Goal: Task Accomplishment & Management: Manage account settings

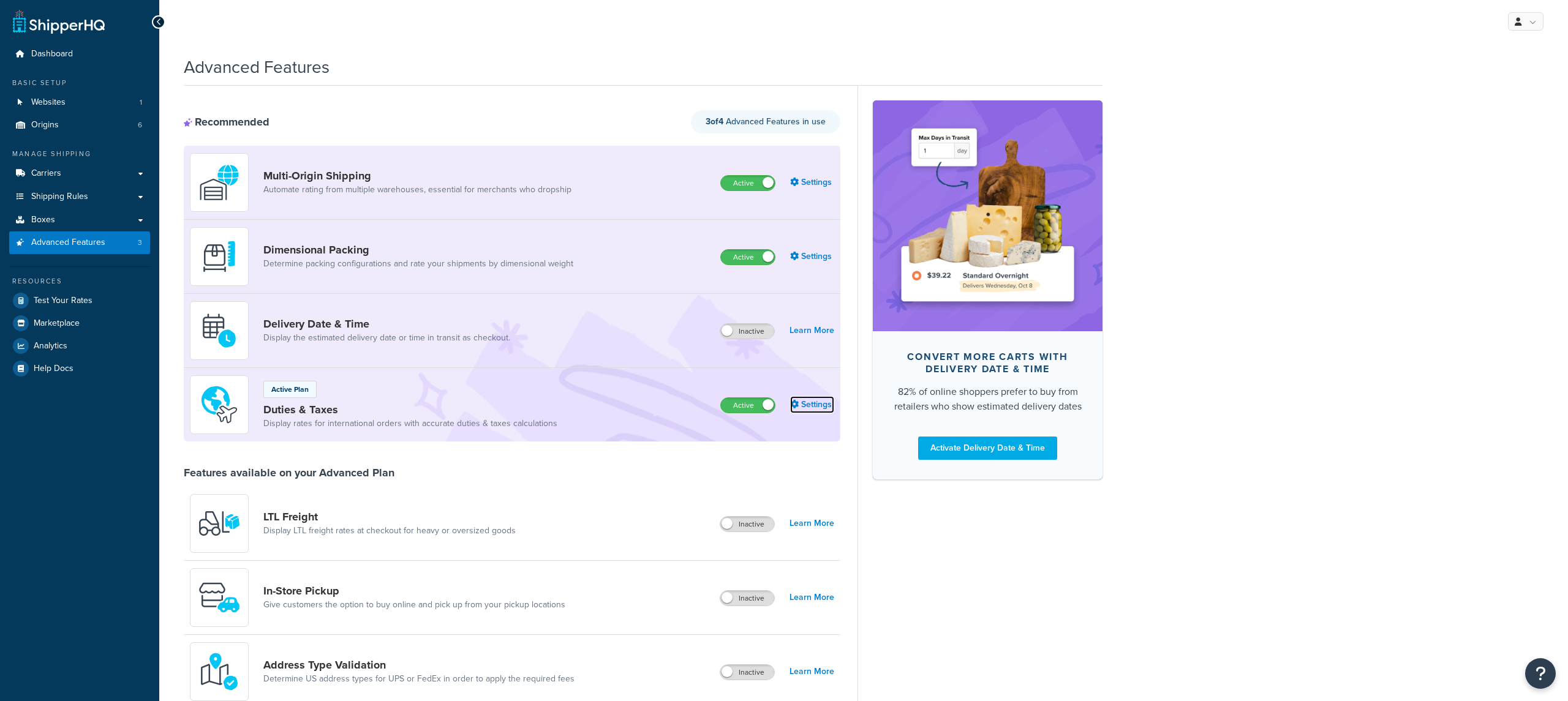
click at [814, 407] on link "Settings" at bounding box center [812, 404] width 44 height 17
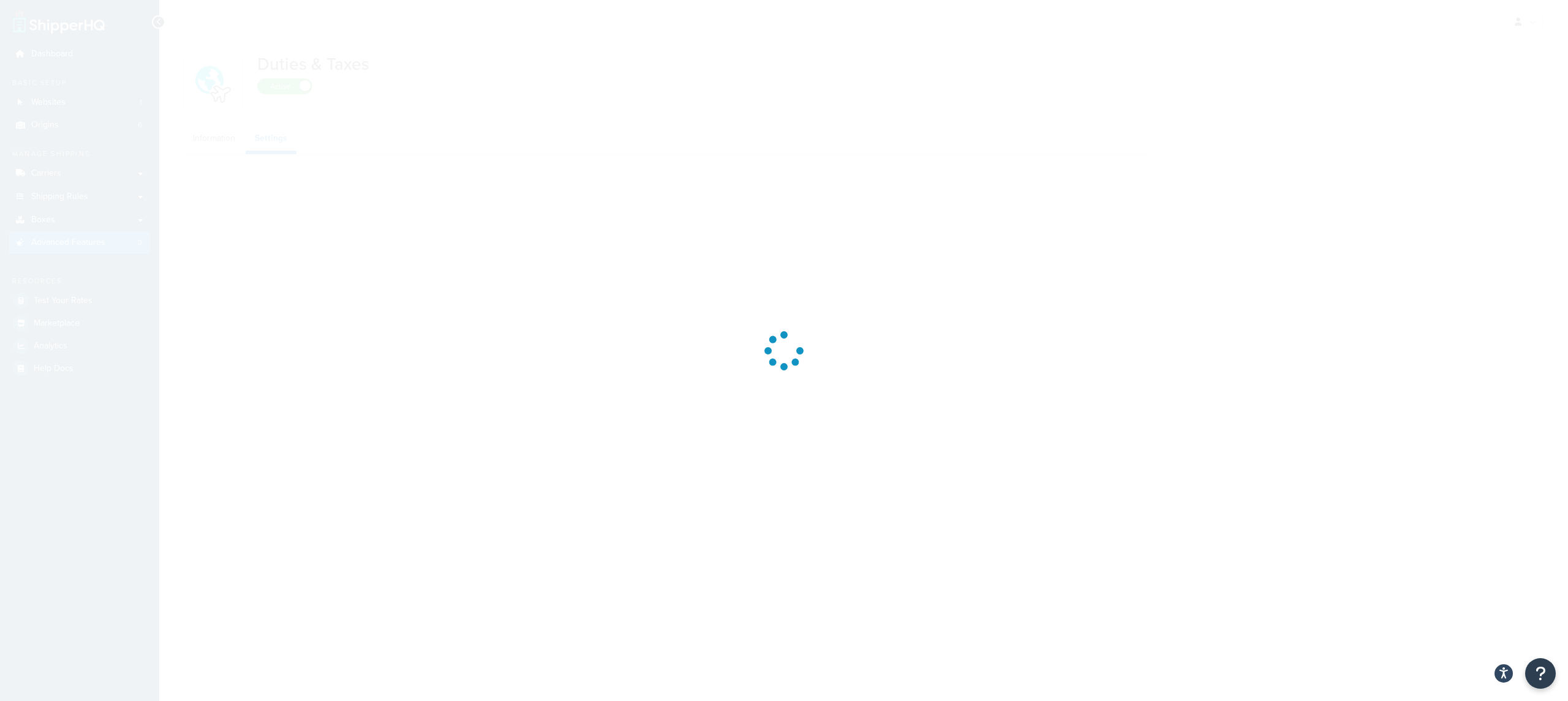
select select "US"
select select "false"
select select "AVERAGE"
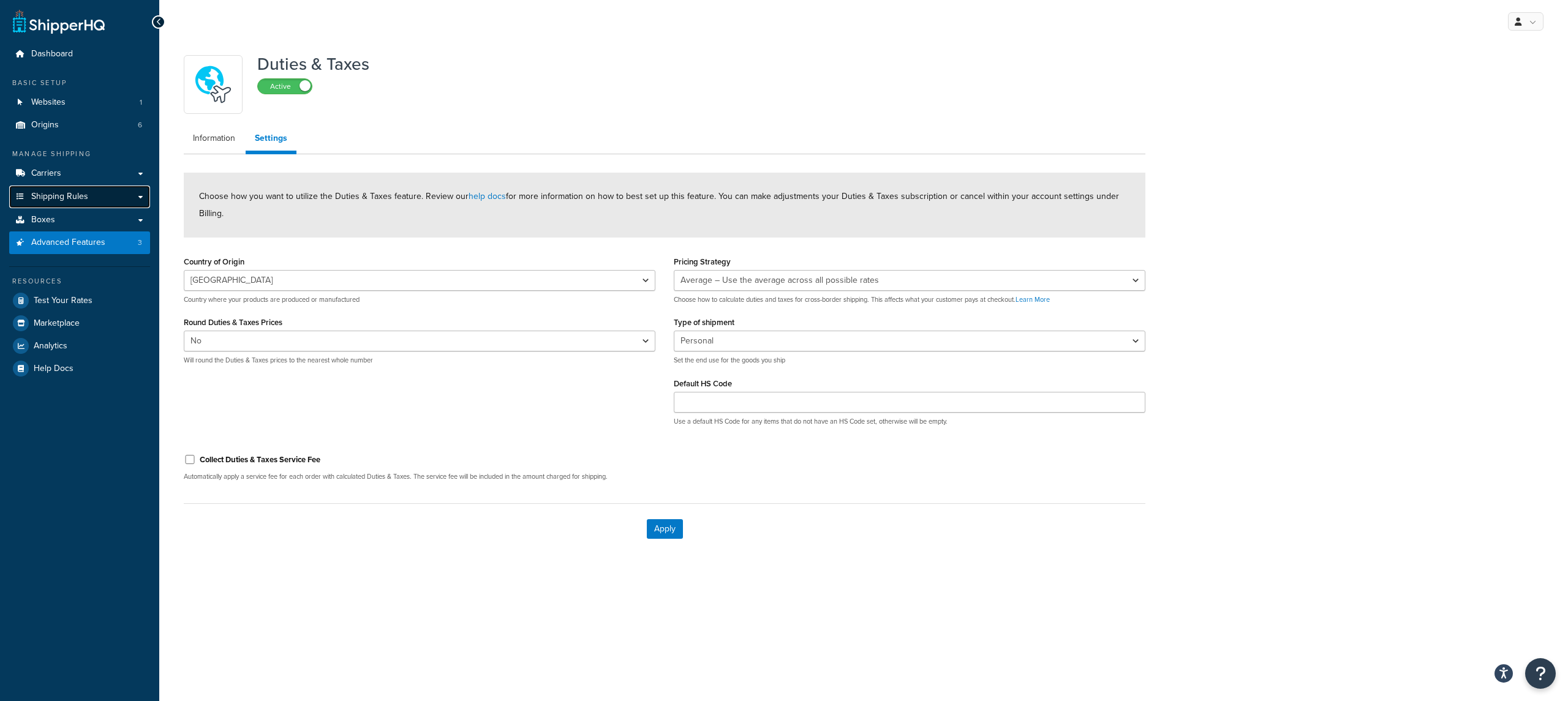
click at [85, 199] on span "Shipping Rules" at bounding box center [59, 196] width 57 height 10
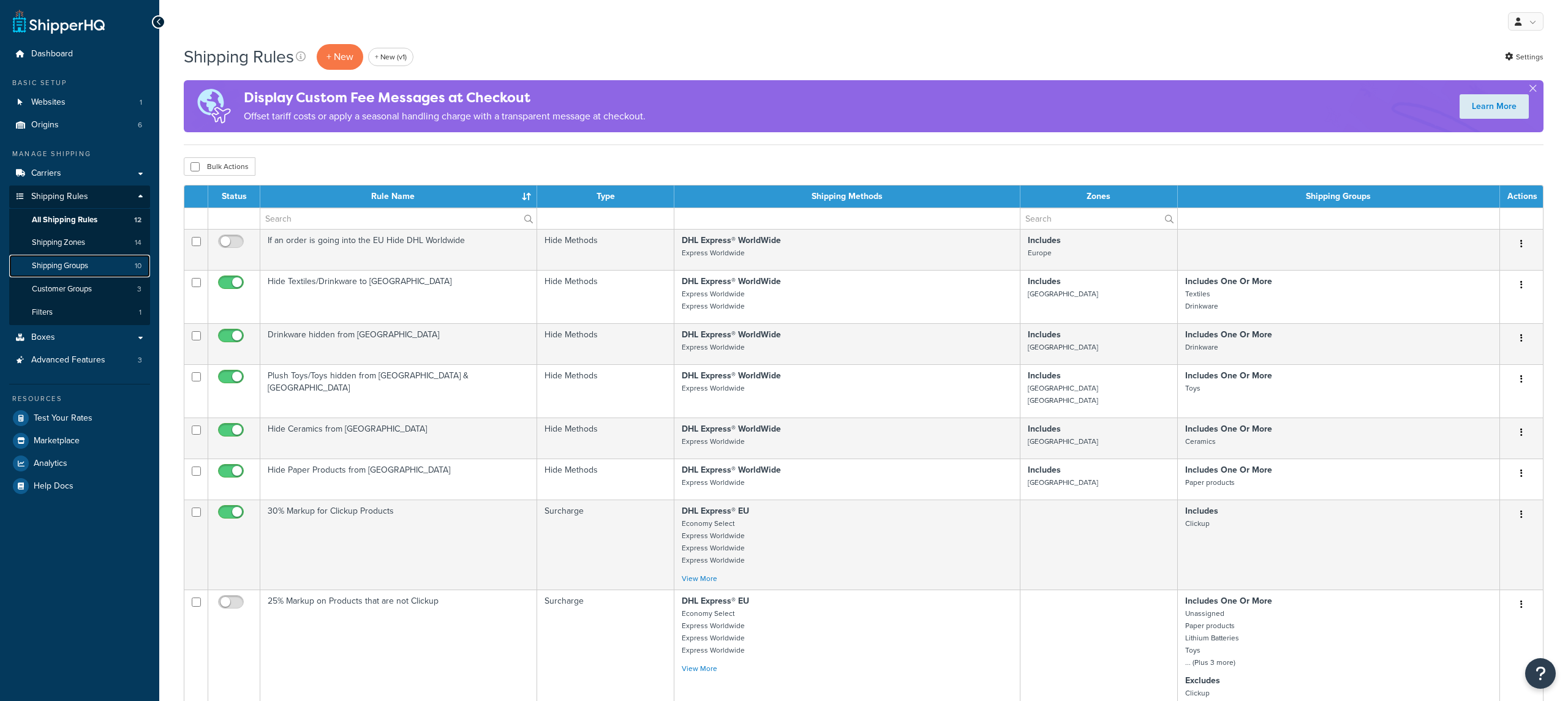
click at [88, 263] on span "Shipping Groups" at bounding box center [59, 266] width 56 height 10
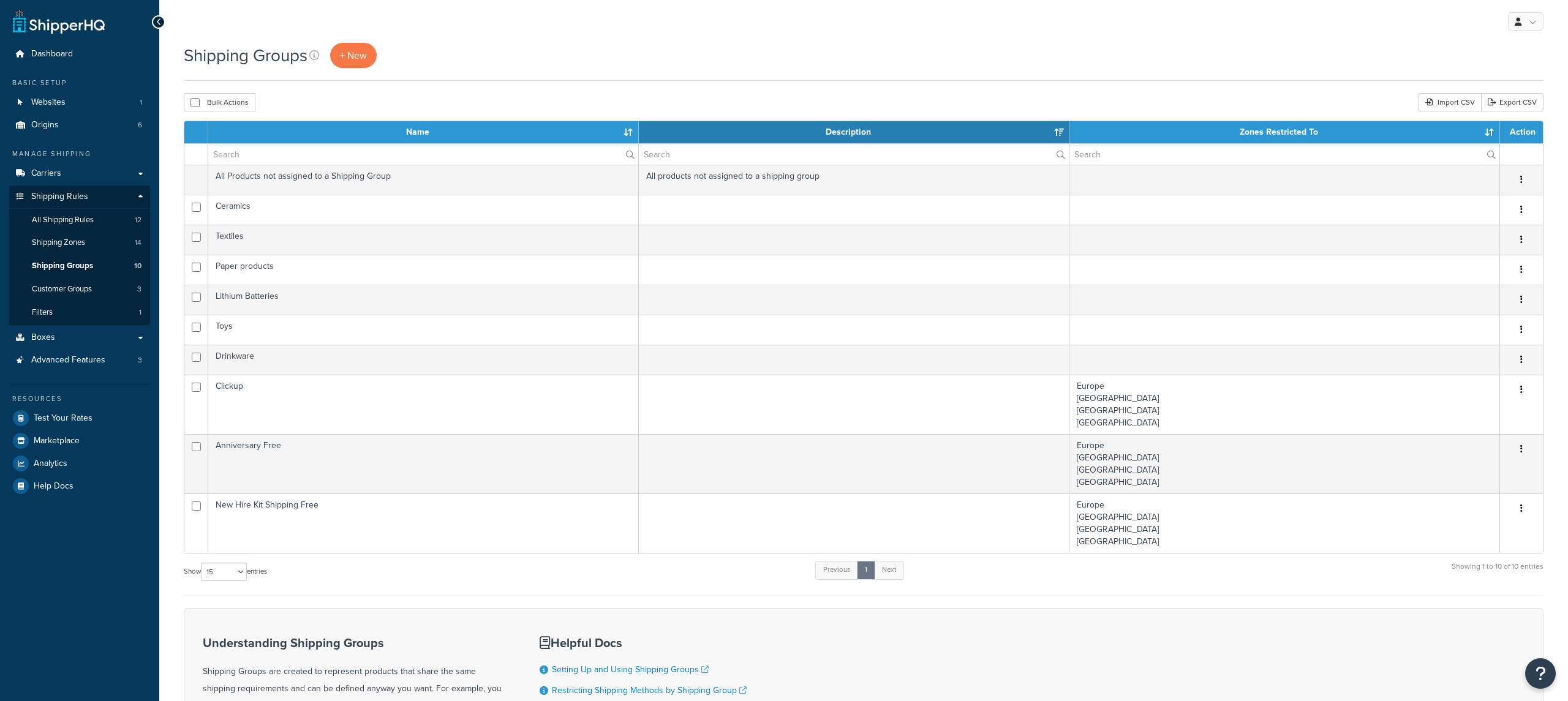
select select "15"
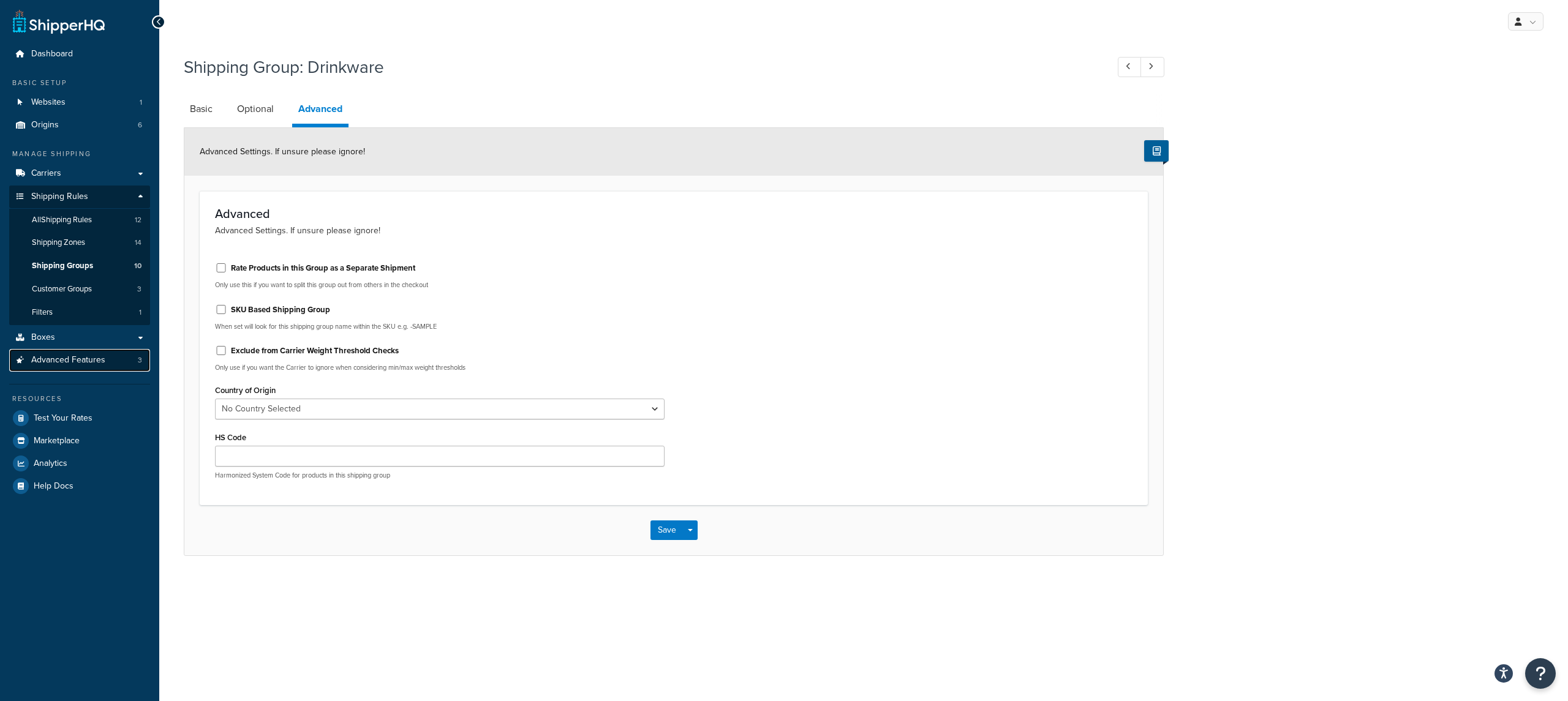
click at [121, 364] on link "Advanced Features 3" at bounding box center [80, 361] width 141 height 23
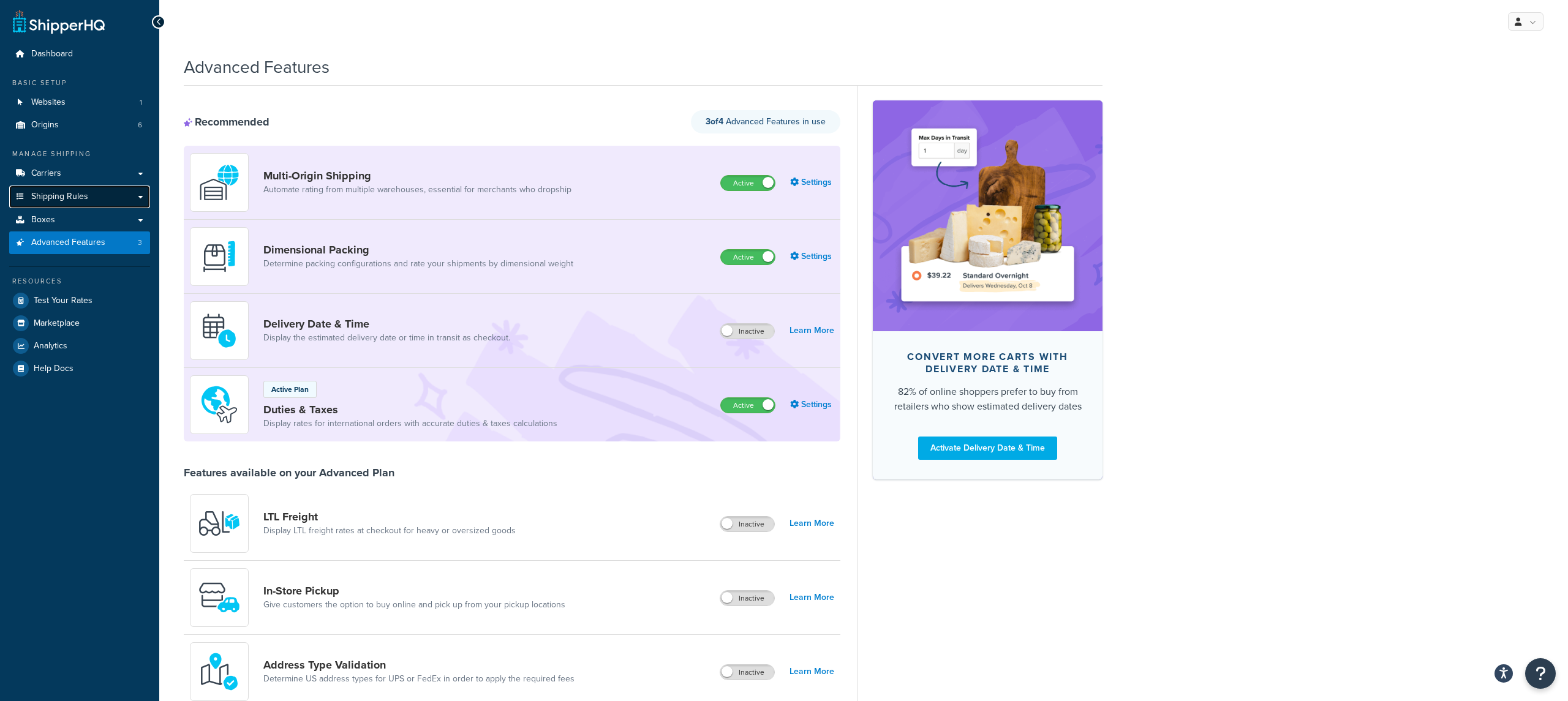
click at [108, 202] on link "Shipping Rules" at bounding box center [80, 197] width 141 height 23
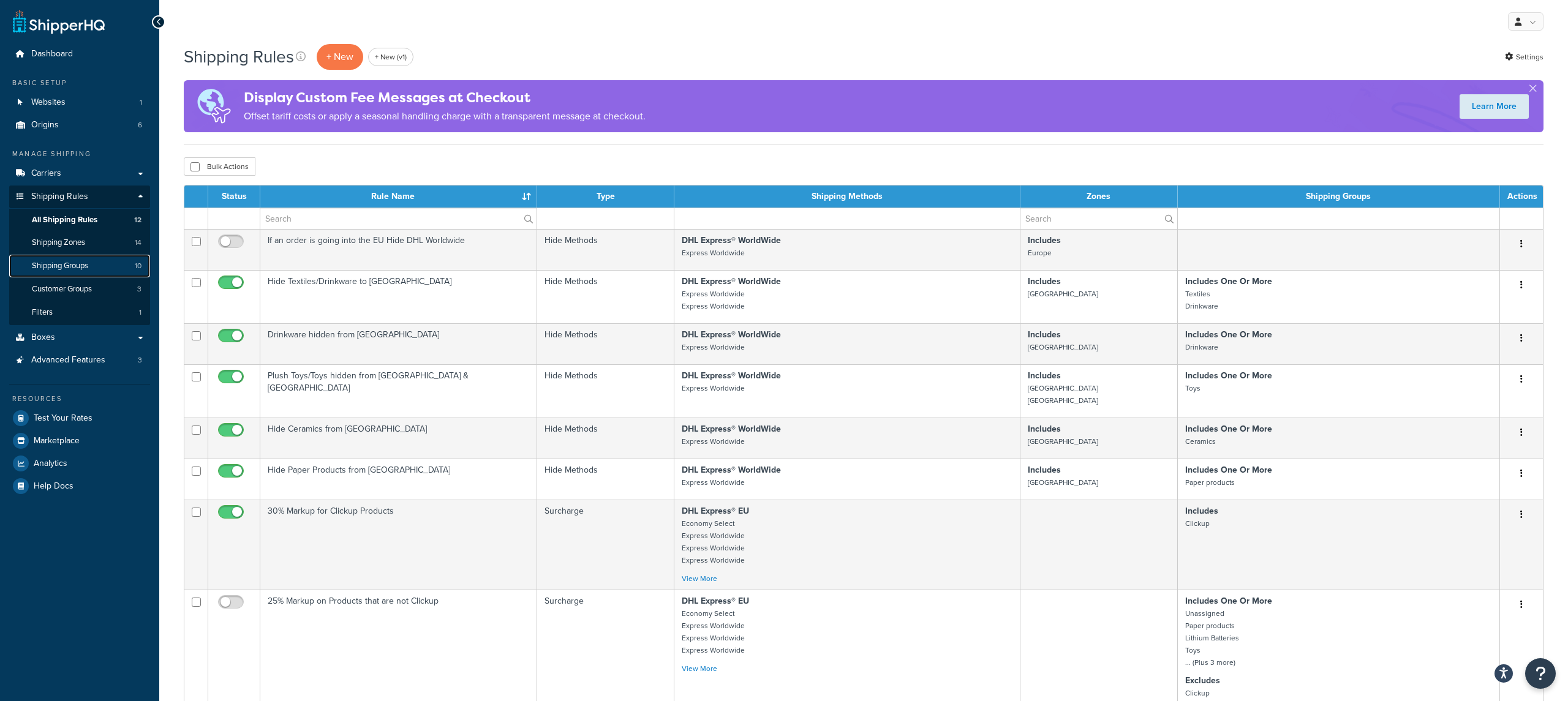
click at [102, 264] on link "Shipping Groups 10" at bounding box center [80, 266] width 141 height 23
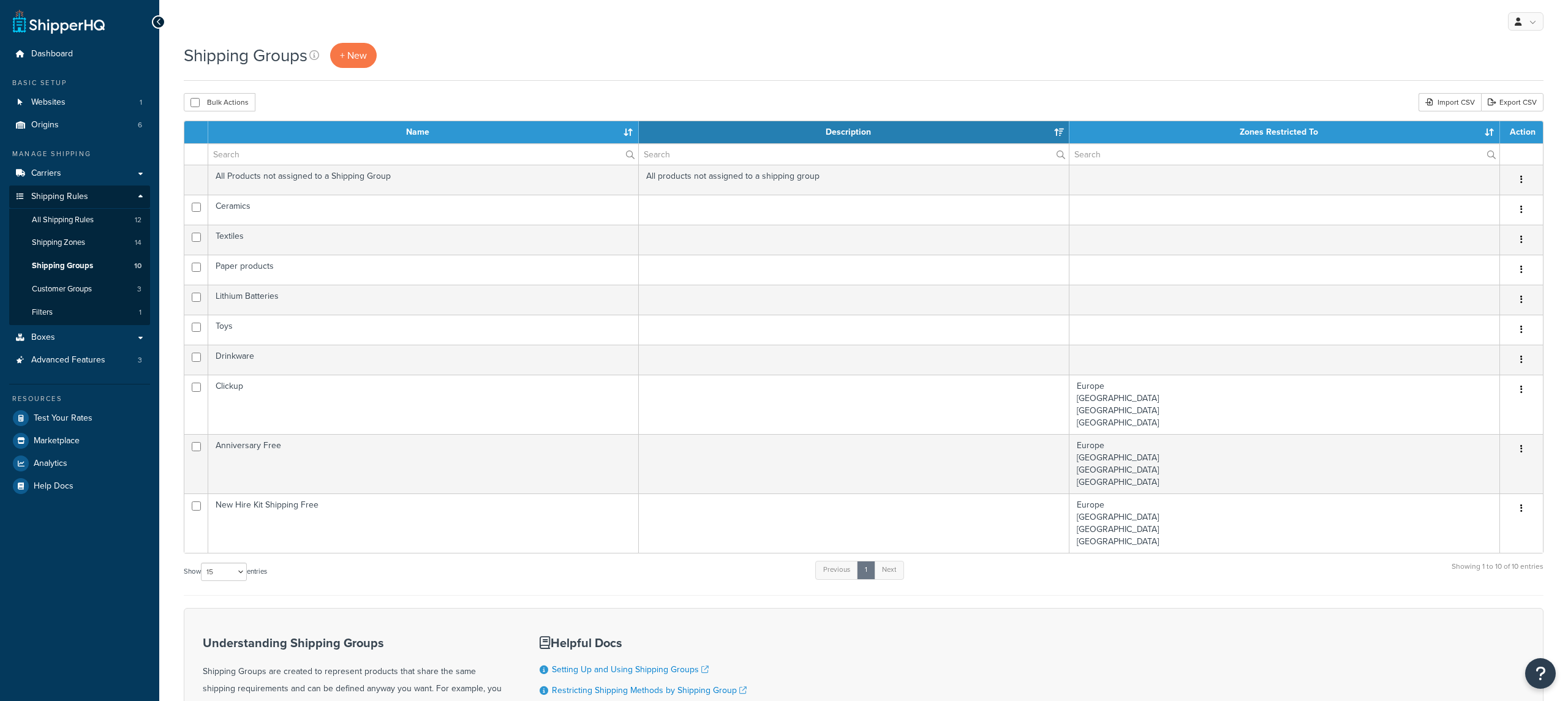
select select "15"
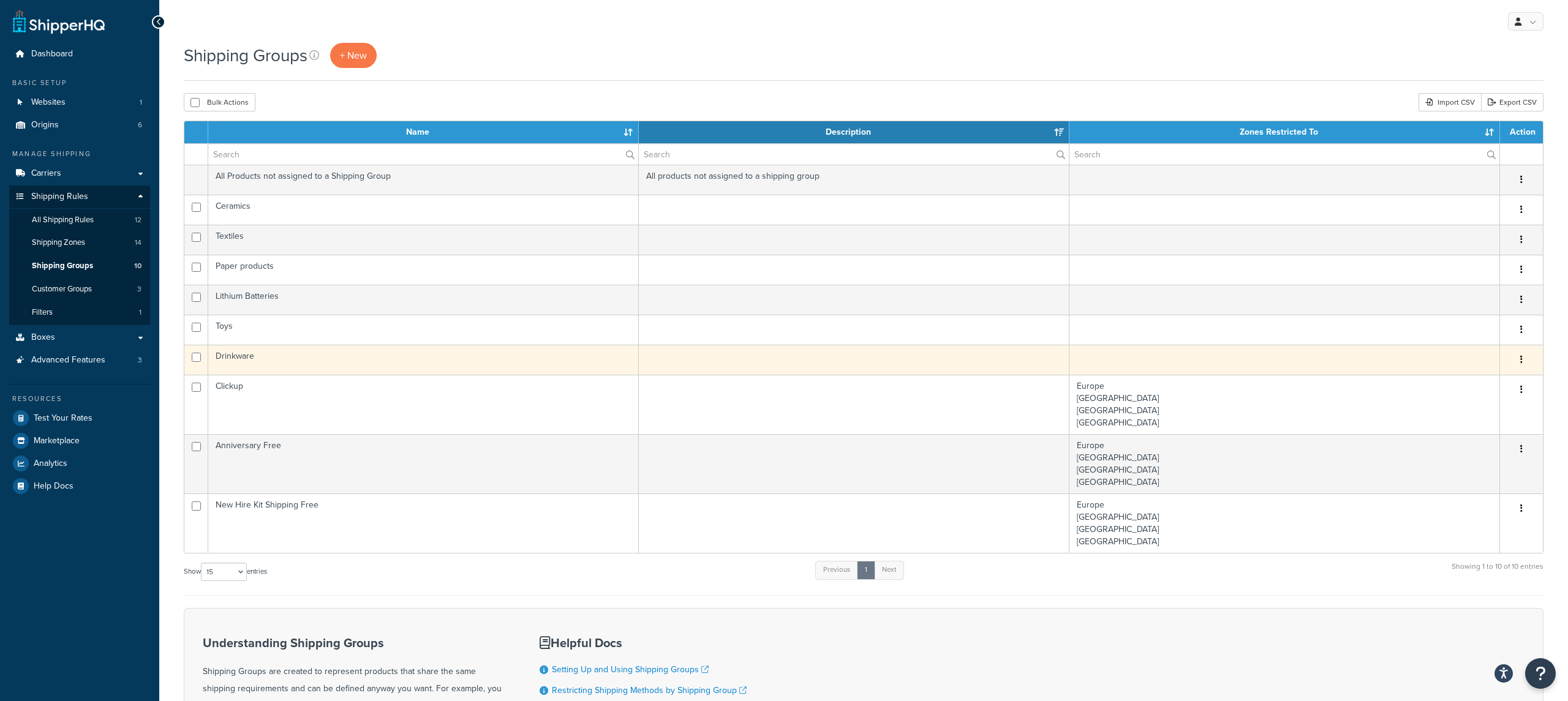
click at [283, 355] on td "Drinkware" at bounding box center [424, 360] width 431 height 30
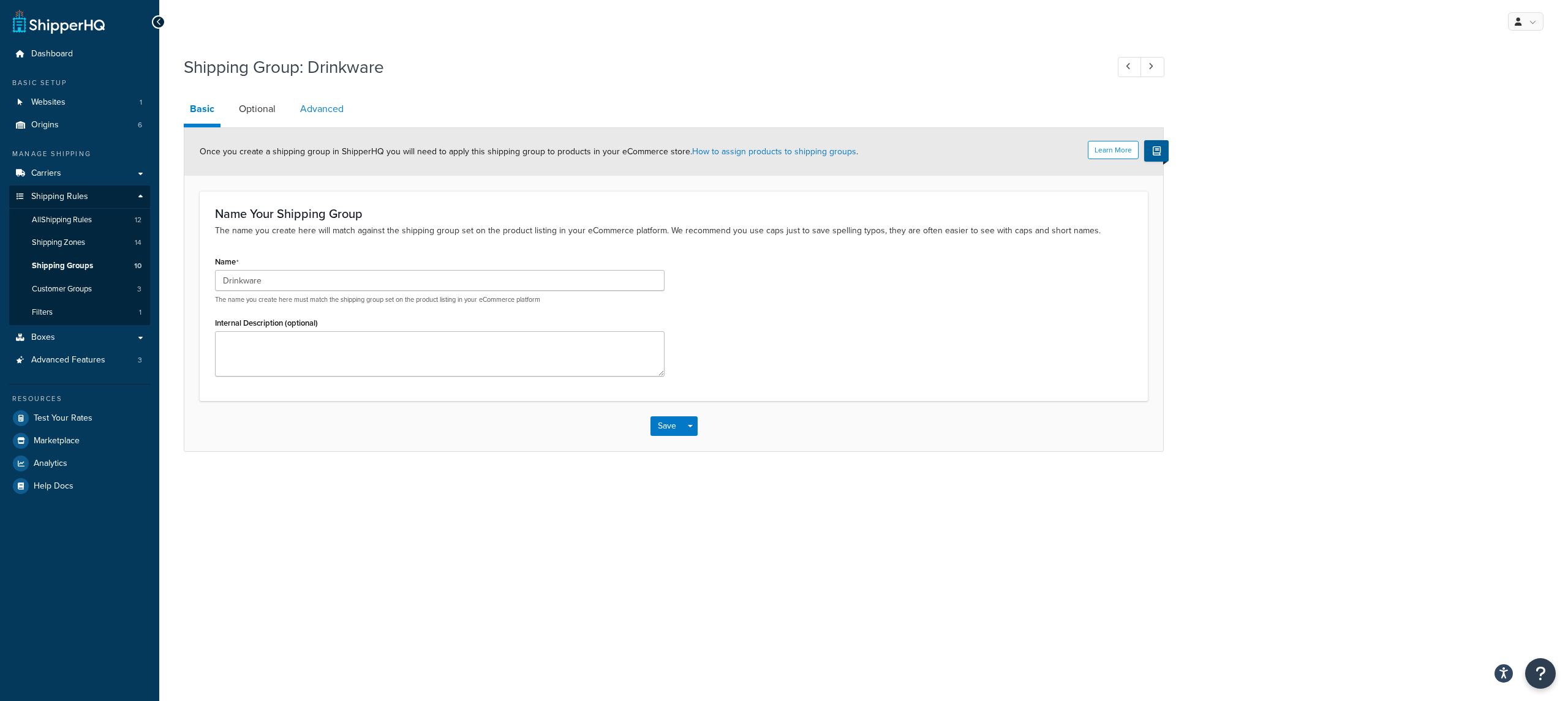
click at [319, 99] on link "Advanced" at bounding box center [322, 109] width 56 height 30
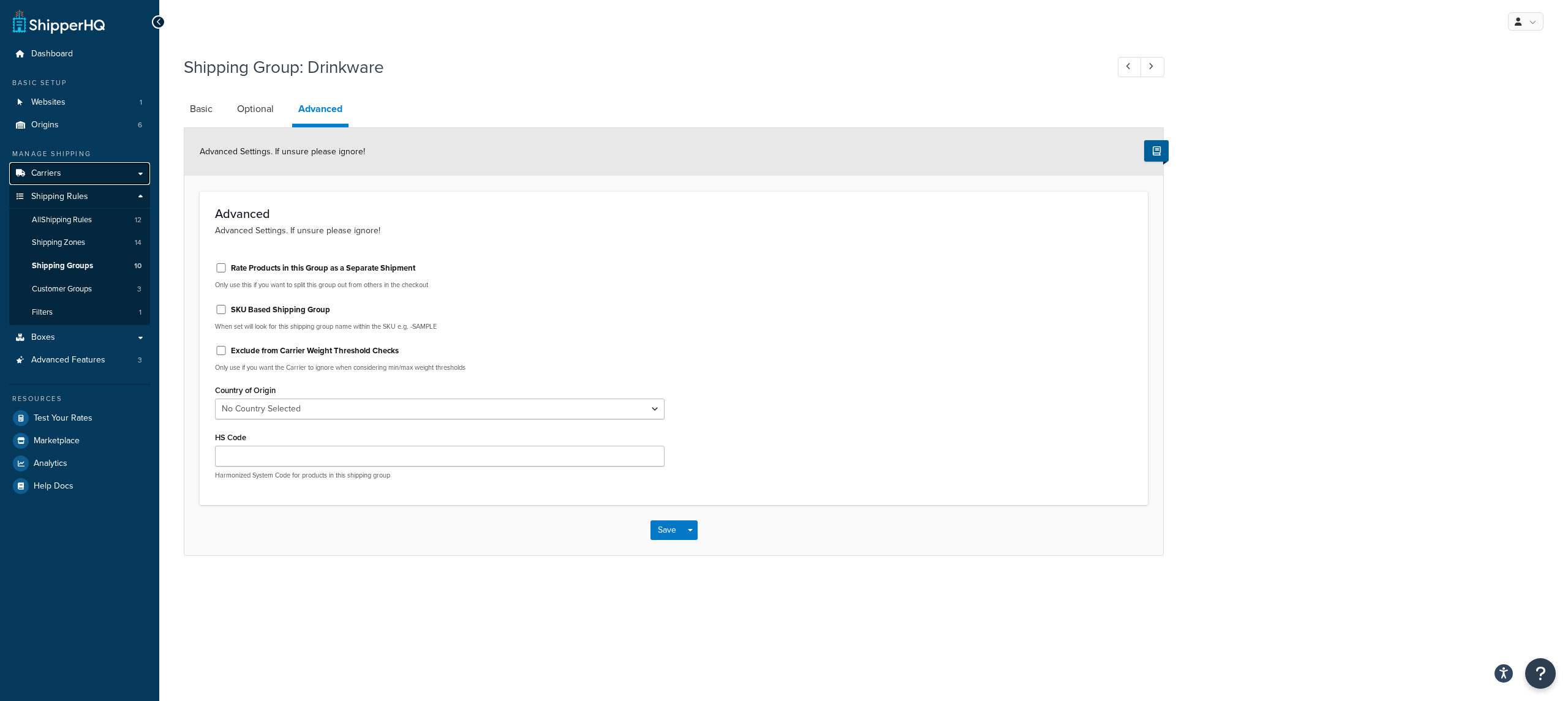
click at [52, 177] on span "Carriers" at bounding box center [46, 174] width 30 height 10
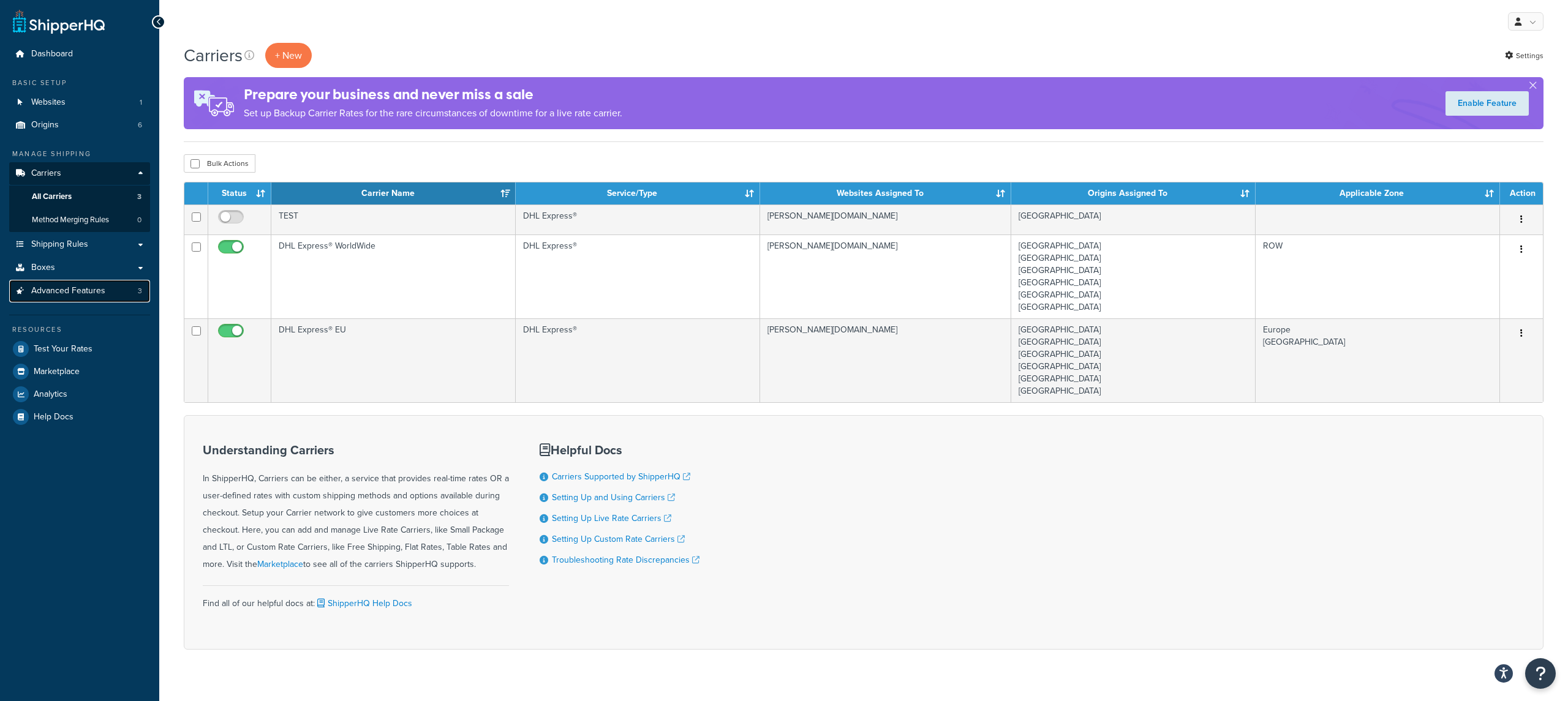
click at [126, 297] on link "Advanced Features 3" at bounding box center [80, 291] width 141 height 23
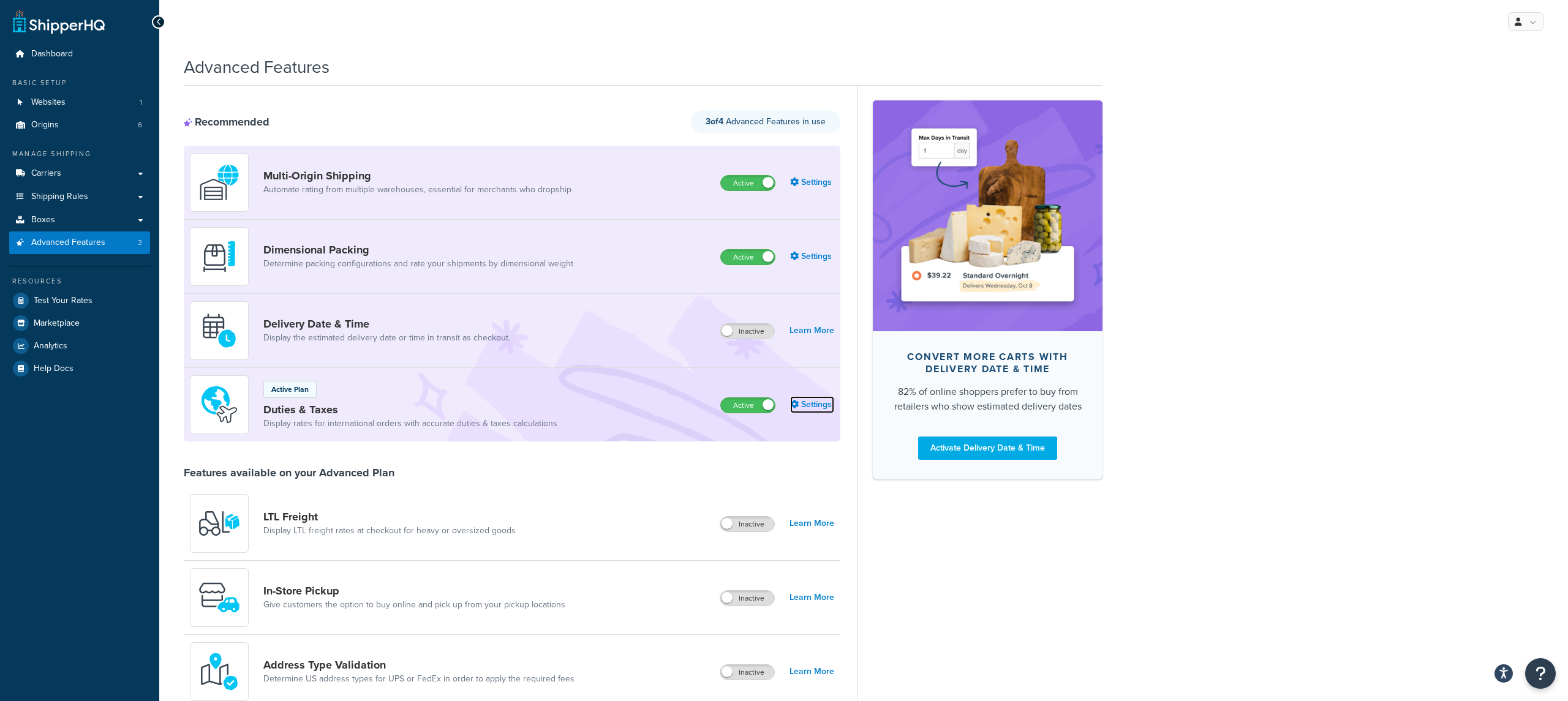
click at [811, 408] on link "Settings" at bounding box center [812, 404] width 44 height 17
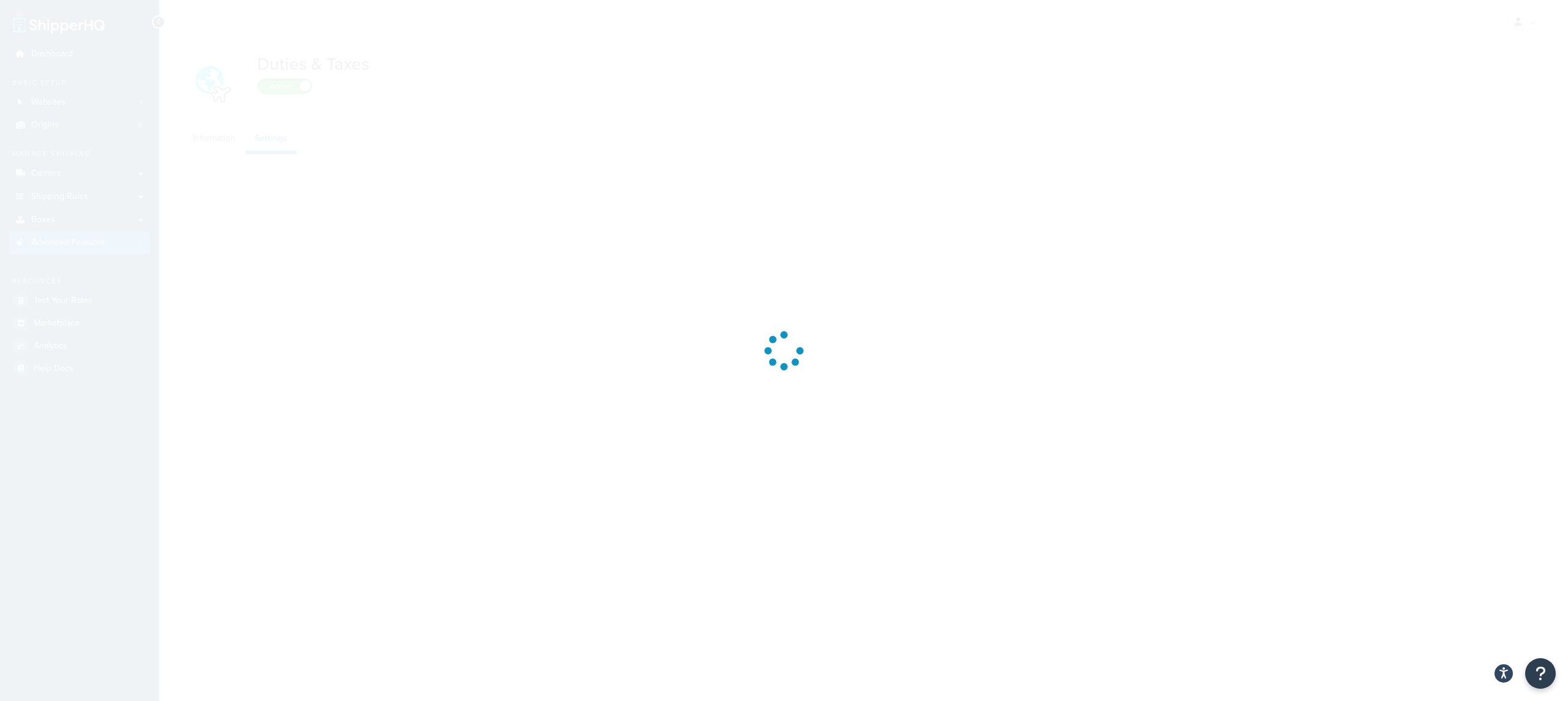
select select "US"
select select "false"
select select "AVERAGE"
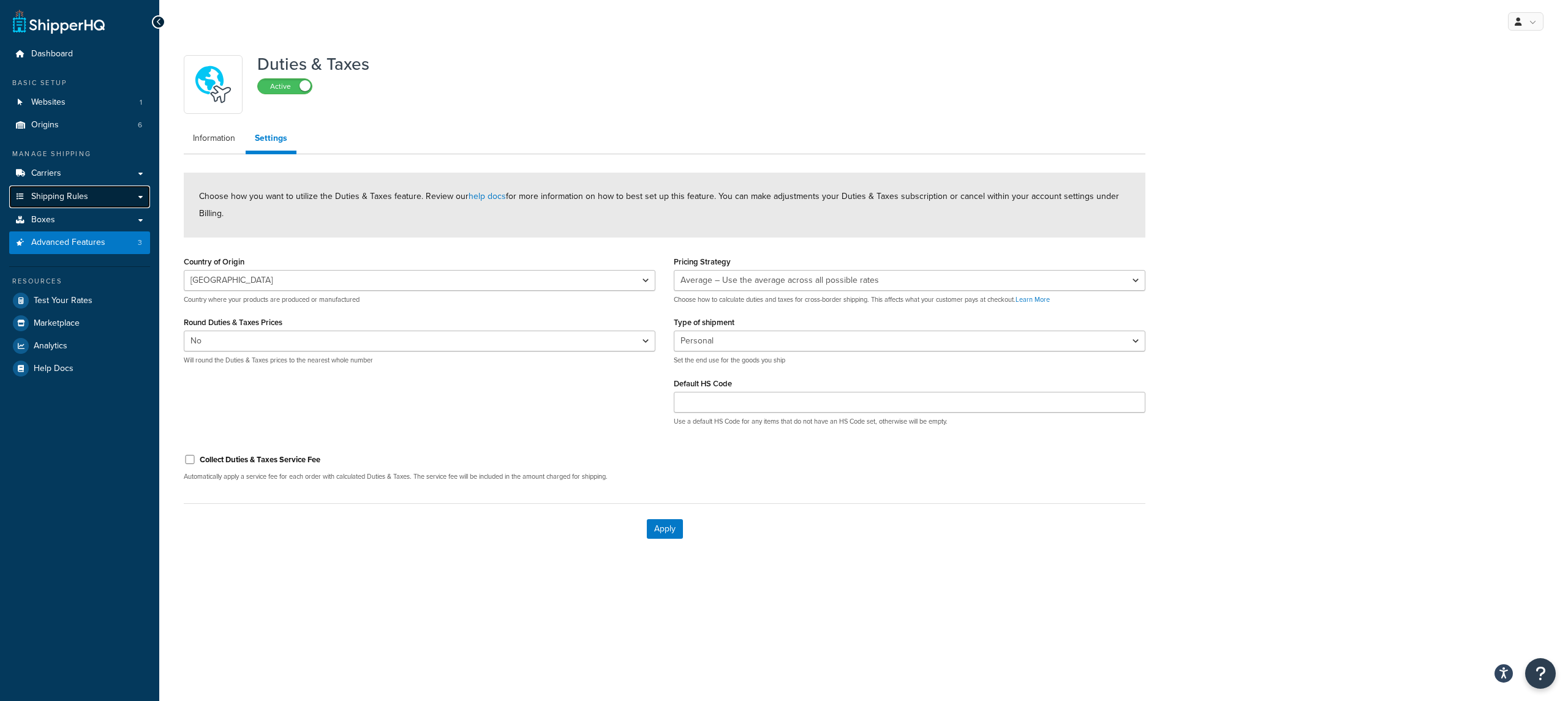
click at [90, 200] on link "Shipping Rules" at bounding box center [80, 197] width 141 height 23
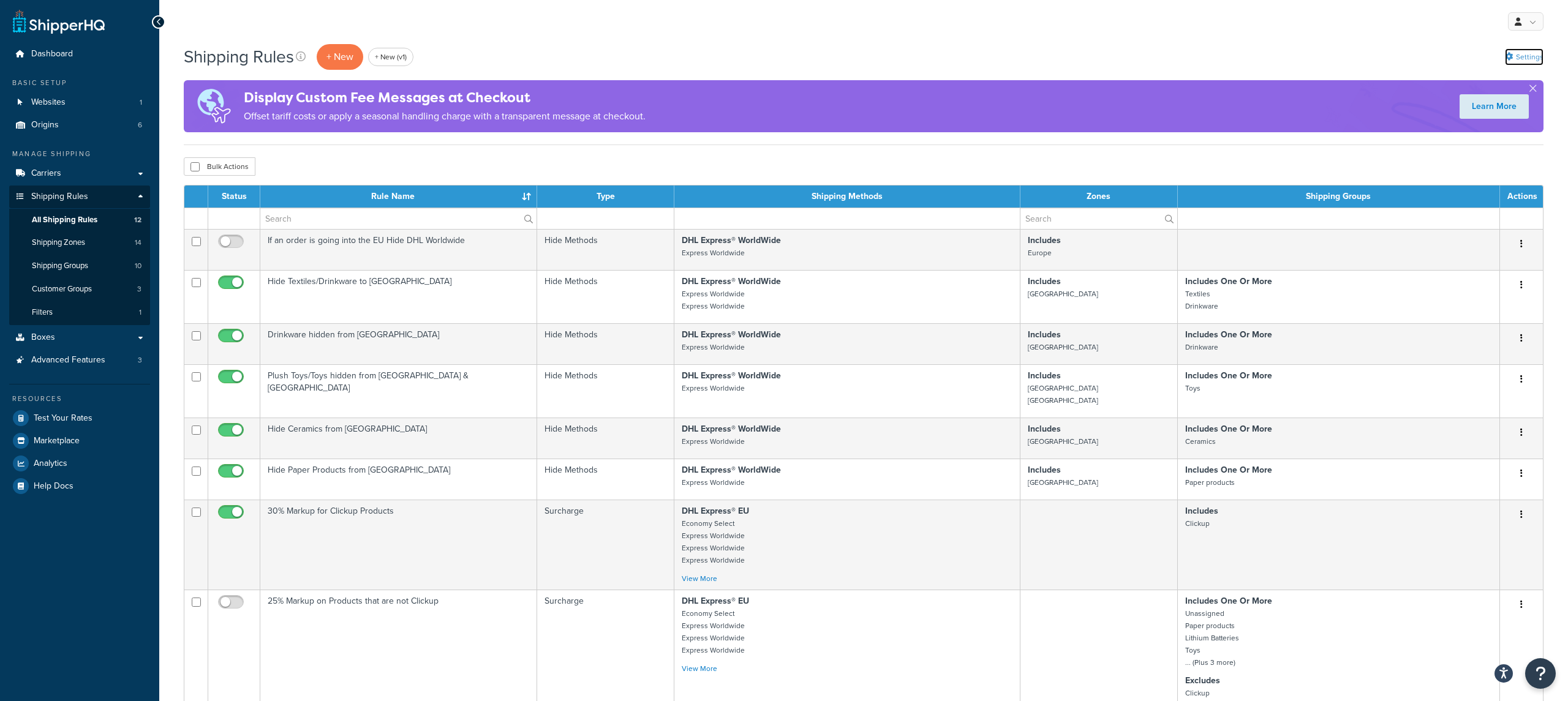
click at [1514, 61] on link "Settings" at bounding box center [1524, 57] width 39 height 17
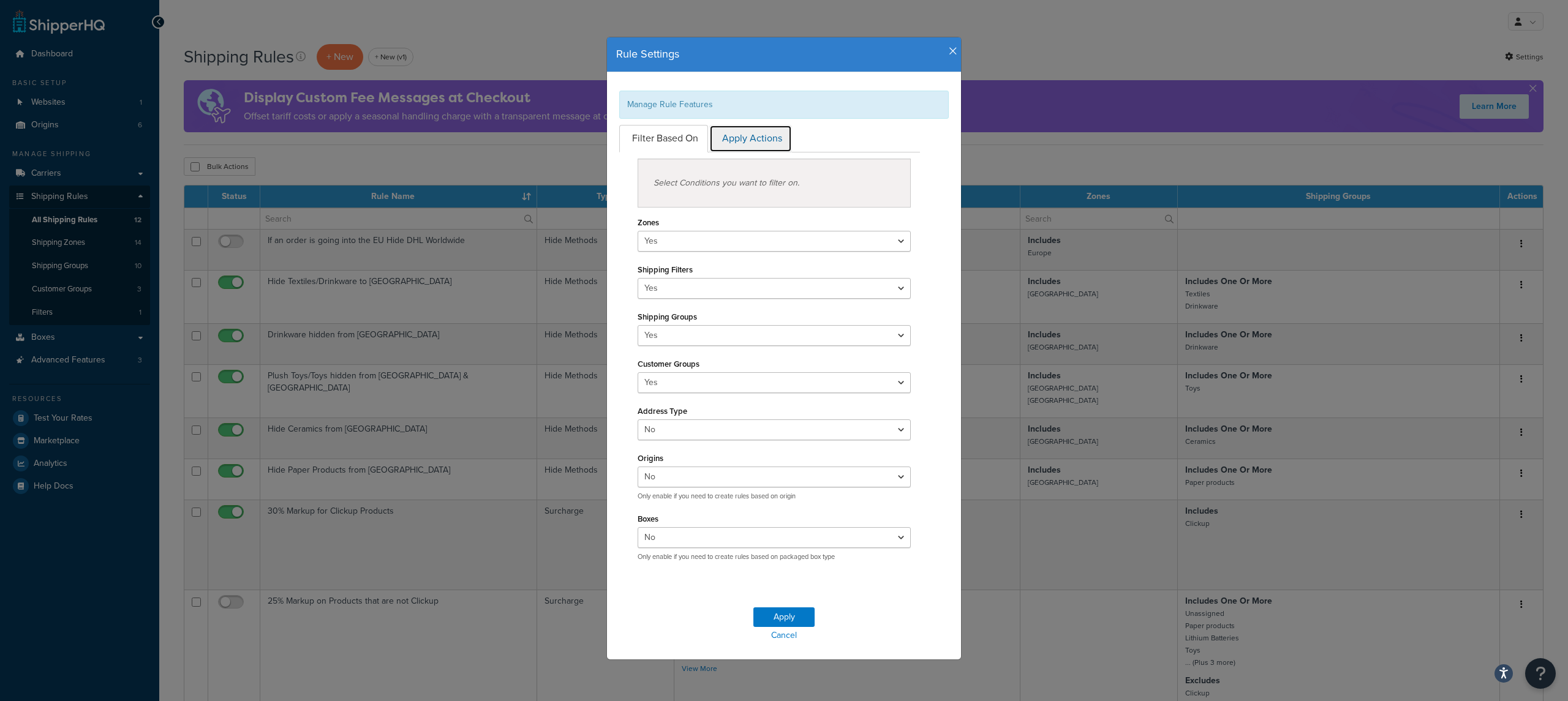
click at [719, 141] on link "Apply Actions" at bounding box center [751, 139] width 83 height 28
click at [953, 54] on icon "button" at bounding box center [953, 51] width 9 height 11
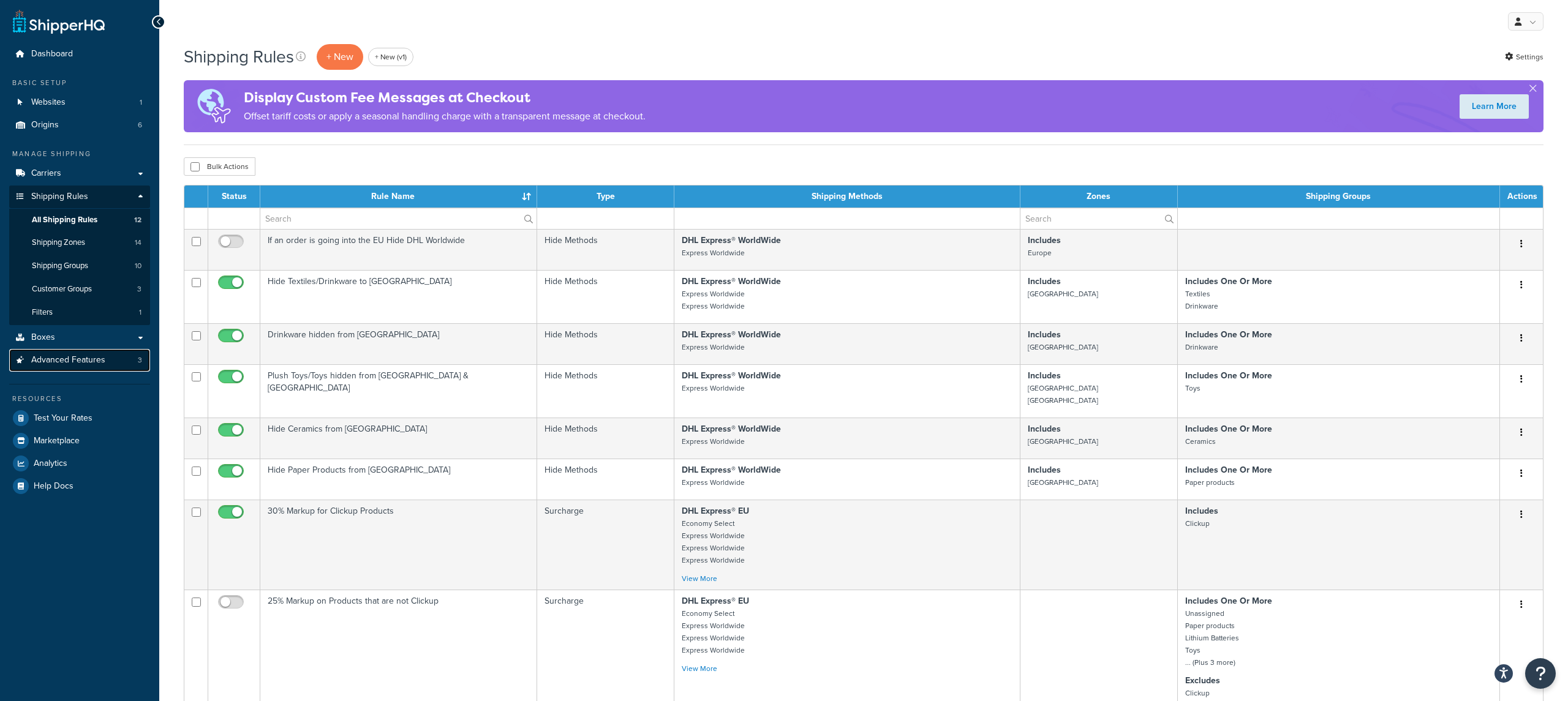
click at [65, 366] on link "Advanced Features 3" at bounding box center [80, 361] width 141 height 23
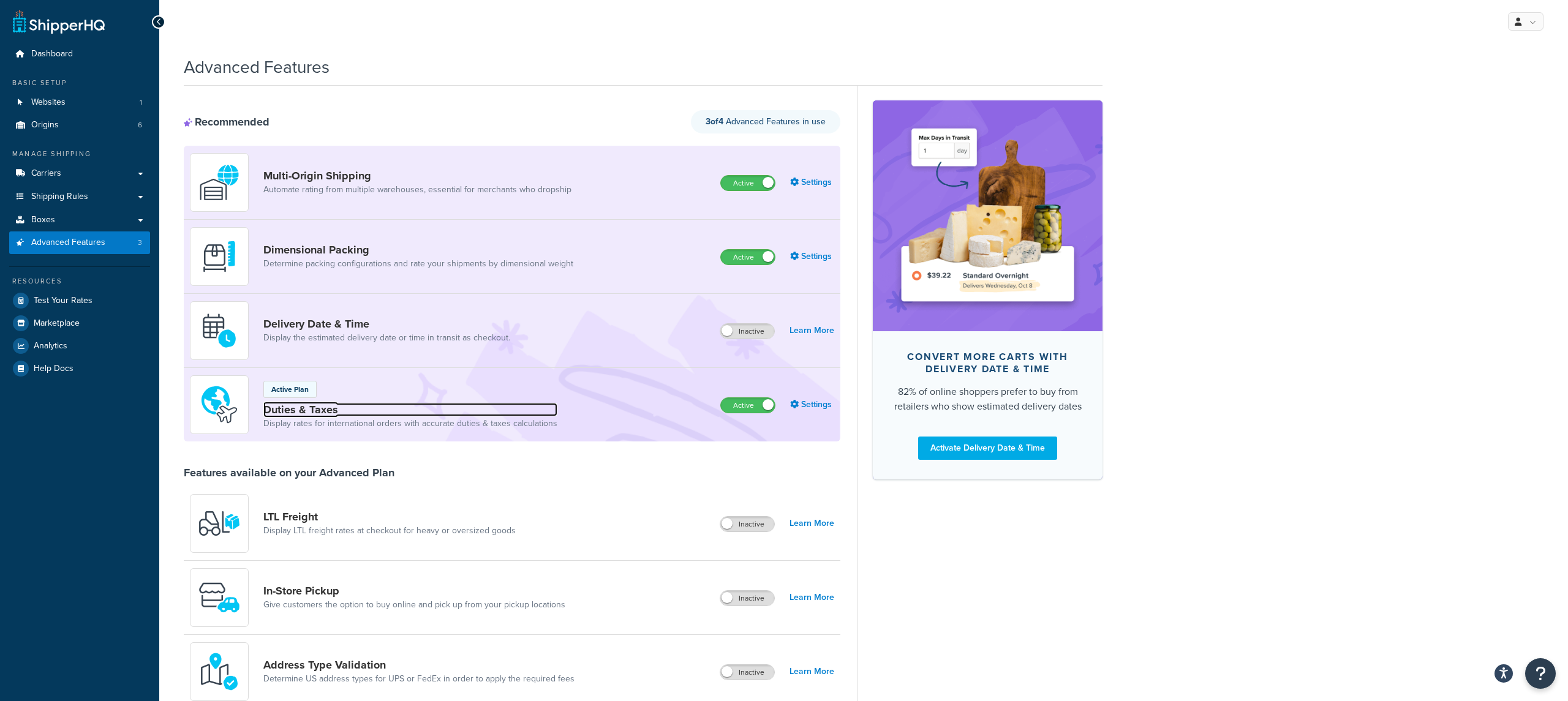
click at [316, 407] on link "Duties & Taxes" at bounding box center [410, 409] width 294 height 13
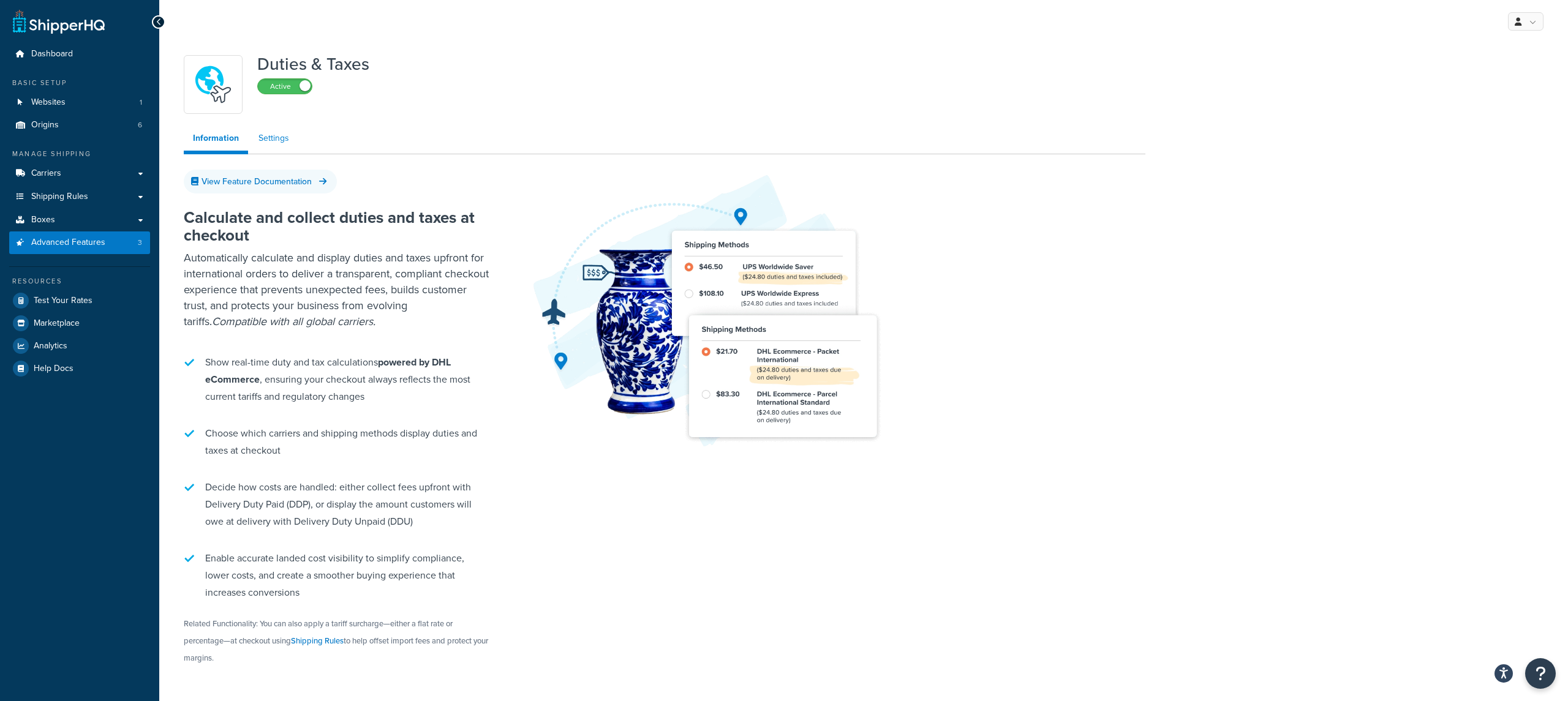
click at [255, 141] on link "Settings" at bounding box center [274, 138] width 49 height 25
select select "US"
select select "false"
select select "AVERAGE"
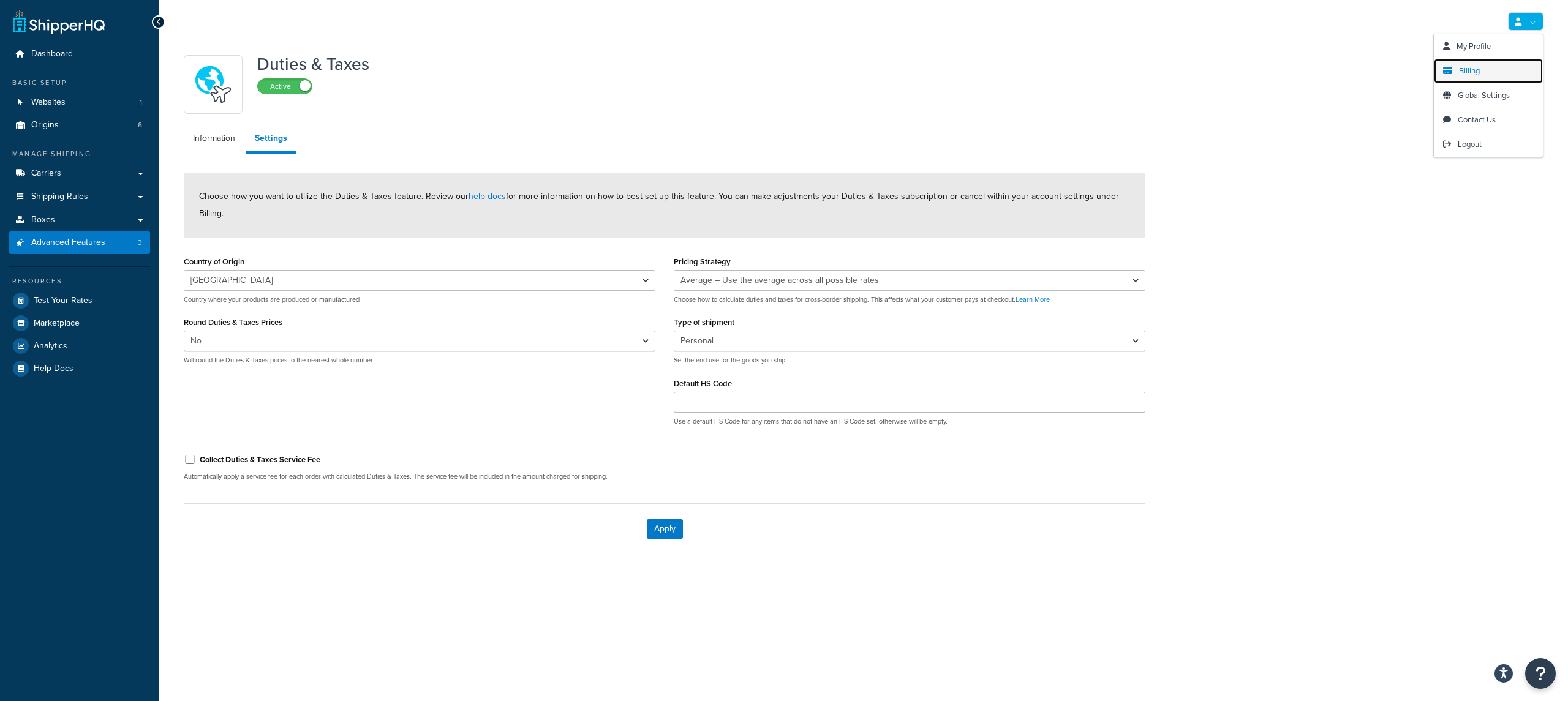
click at [1495, 64] on link "Billing" at bounding box center [1488, 71] width 109 height 25
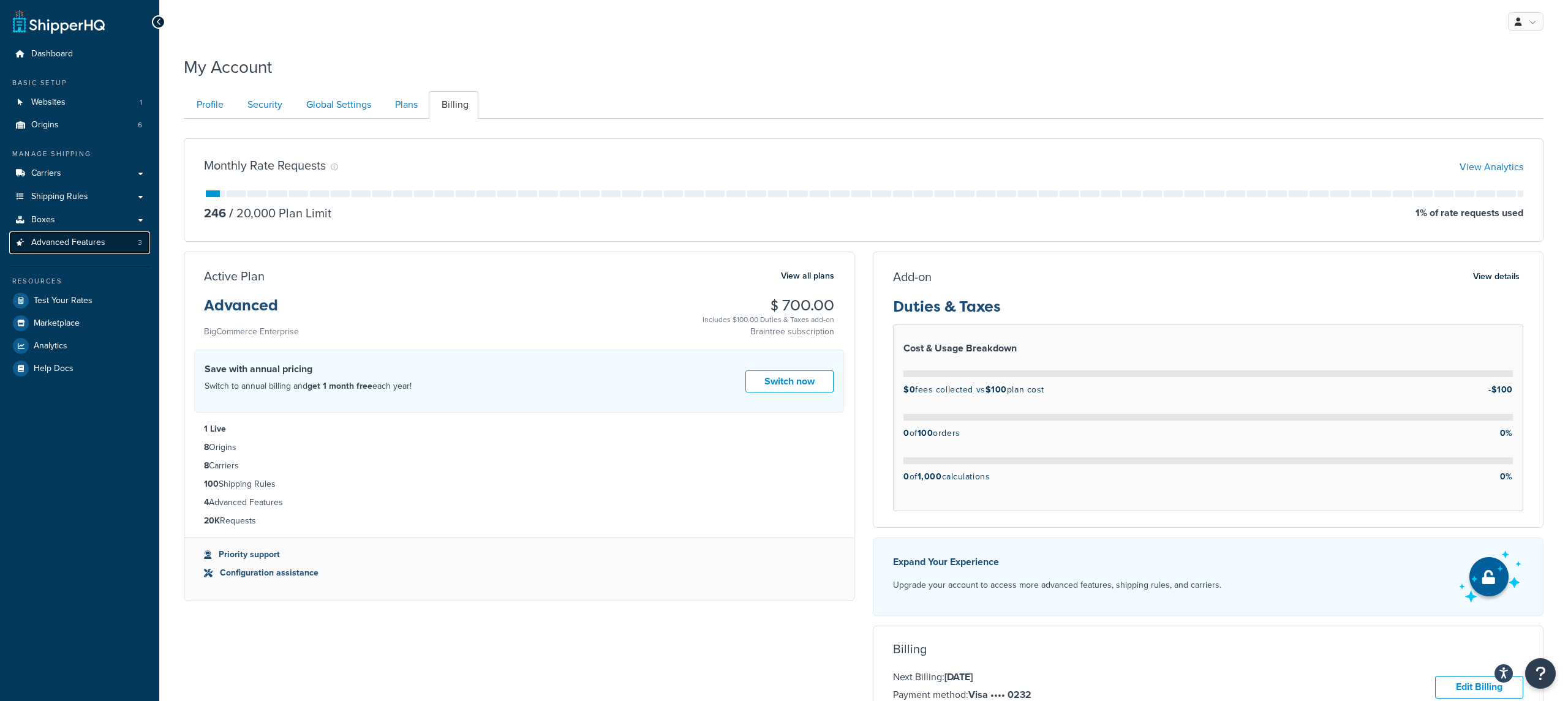
click at [146, 249] on link "Advanced Features 3" at bounding box center [80, 243] width 141 height 23
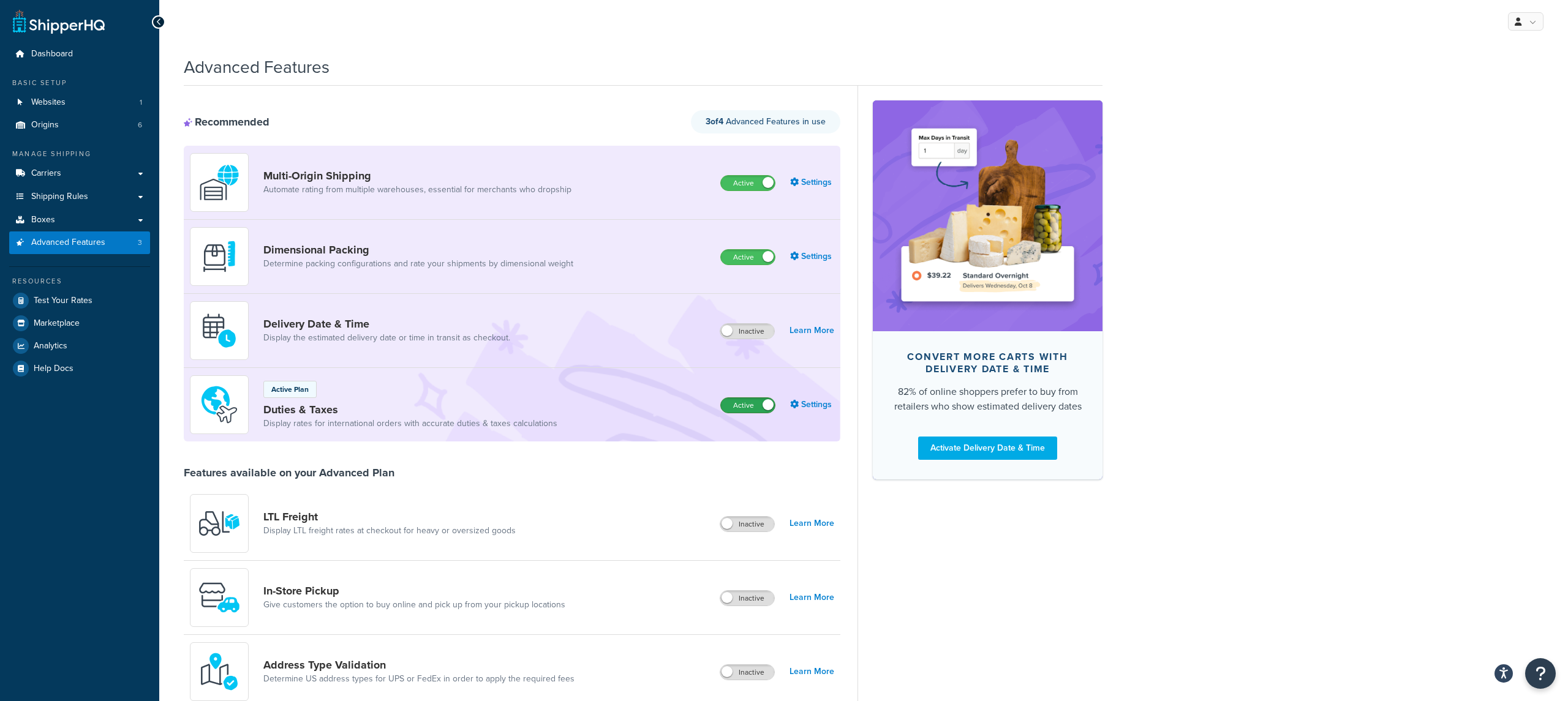
click at [747, 410] on label "Active" at bounding box center [747, 405] width 54 height 15
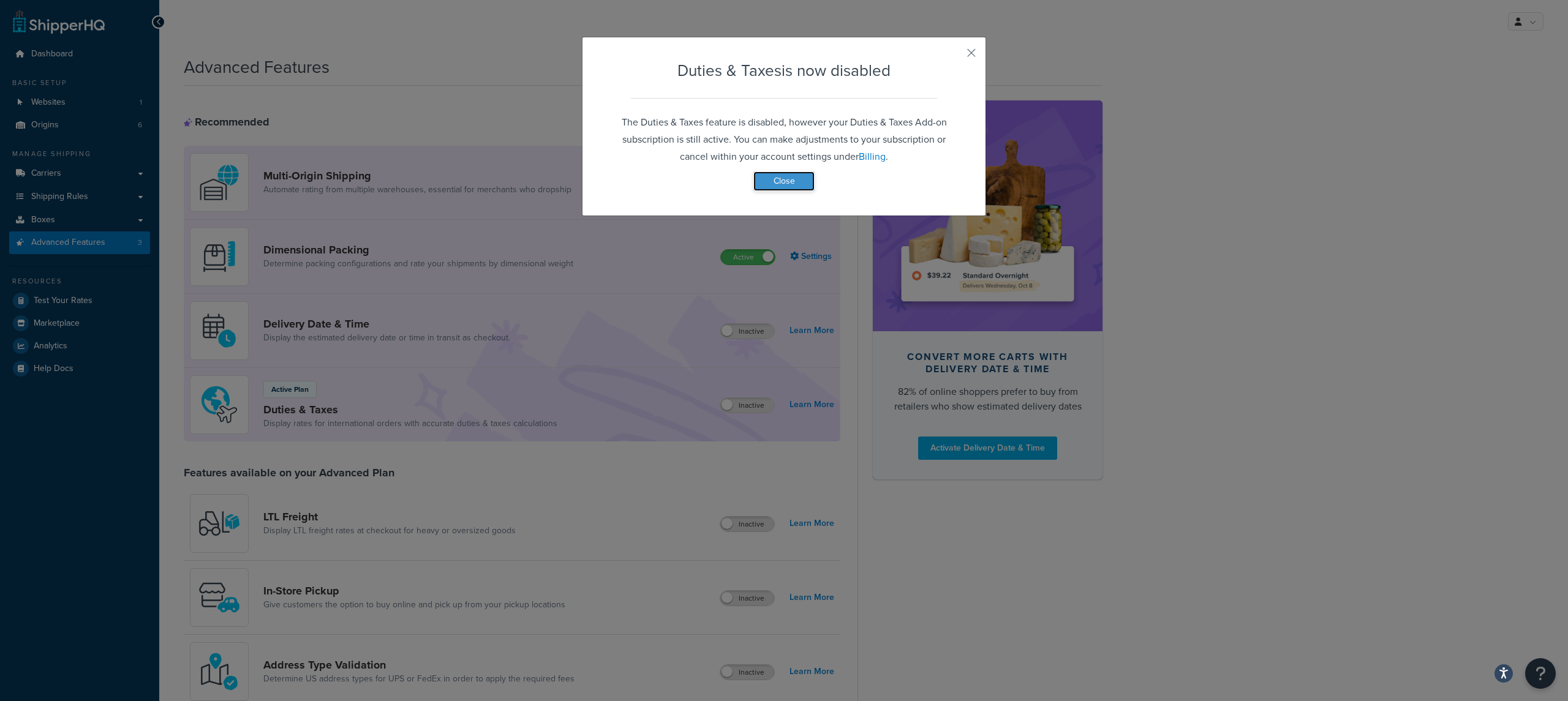
click at [787, 176] on button "Close" at bounding box center [784, 181] width 61 height 20
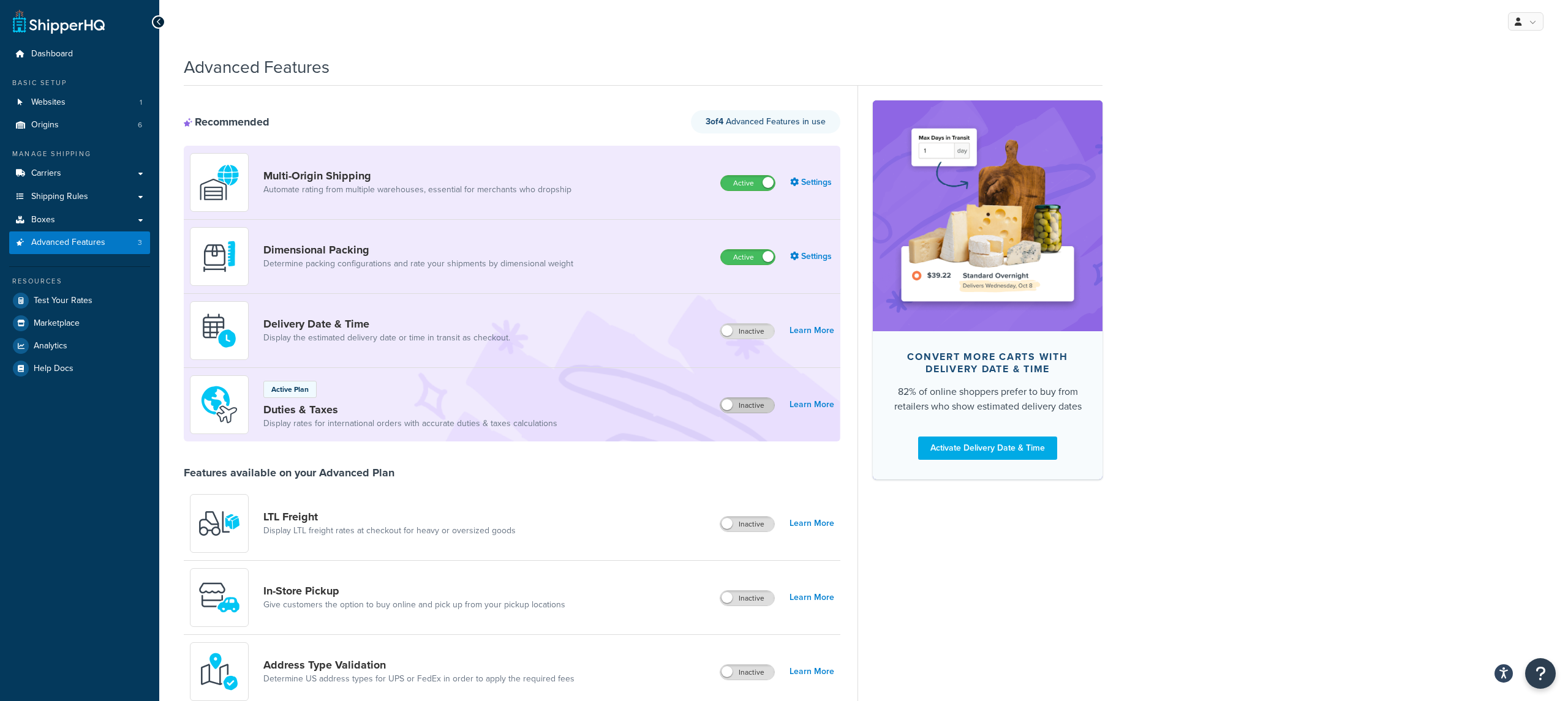
click at [754, 409] on label "Inactive" at bounding box center [747, 405] width 54 height 15
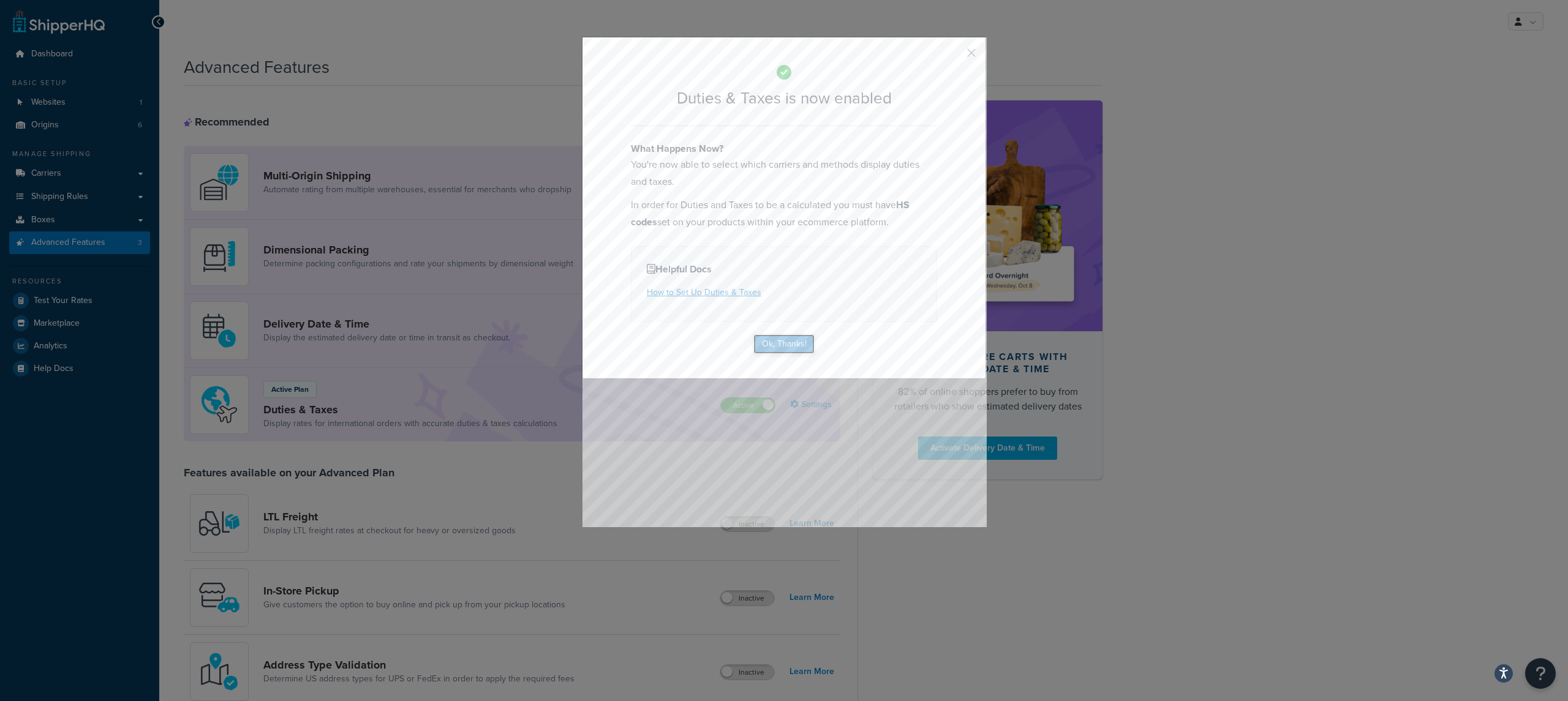
click at [778, 351] on button "Ok, Thanks!" at bounding box center [784, 344] width 61 height 20
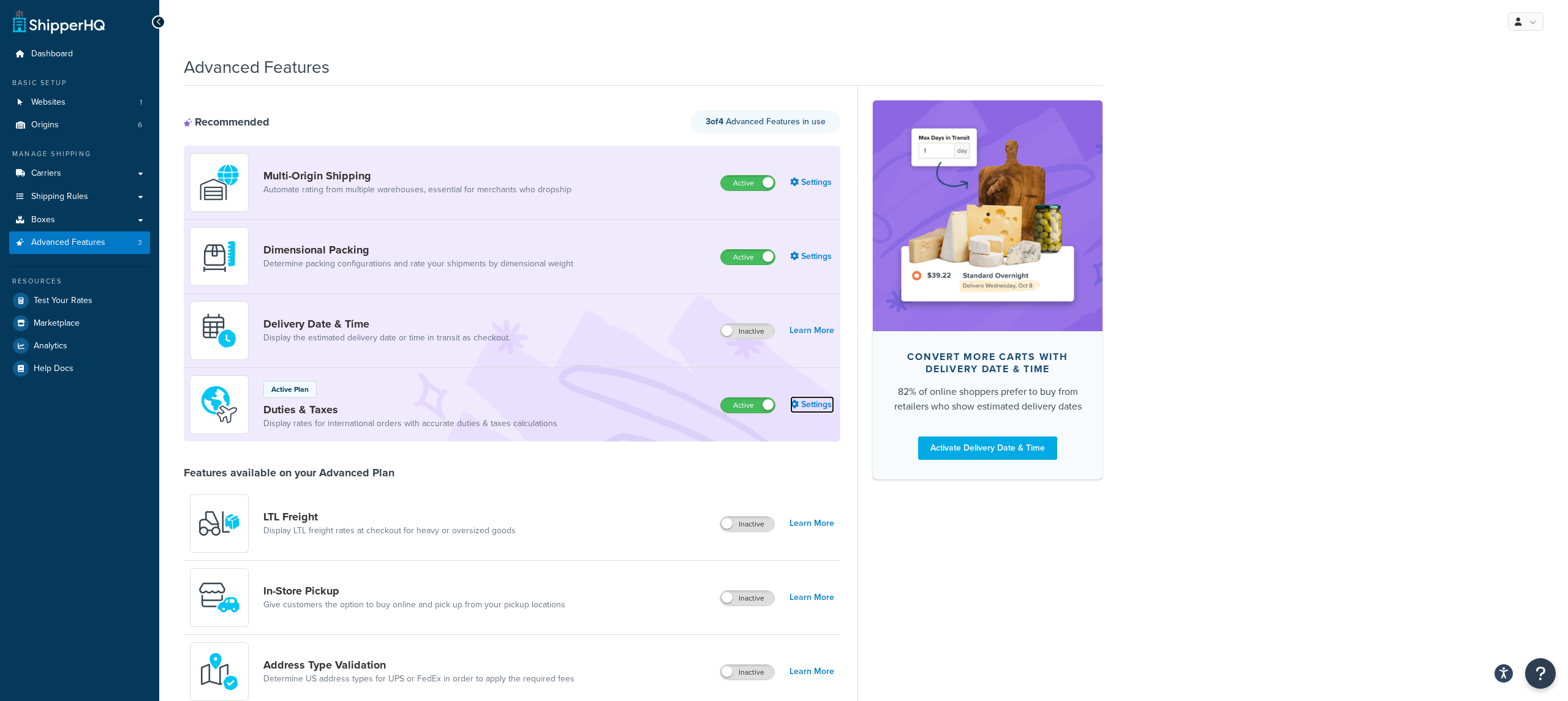
click at [795, 407] on icon at bounding box center [795, 404] width 9 height 9
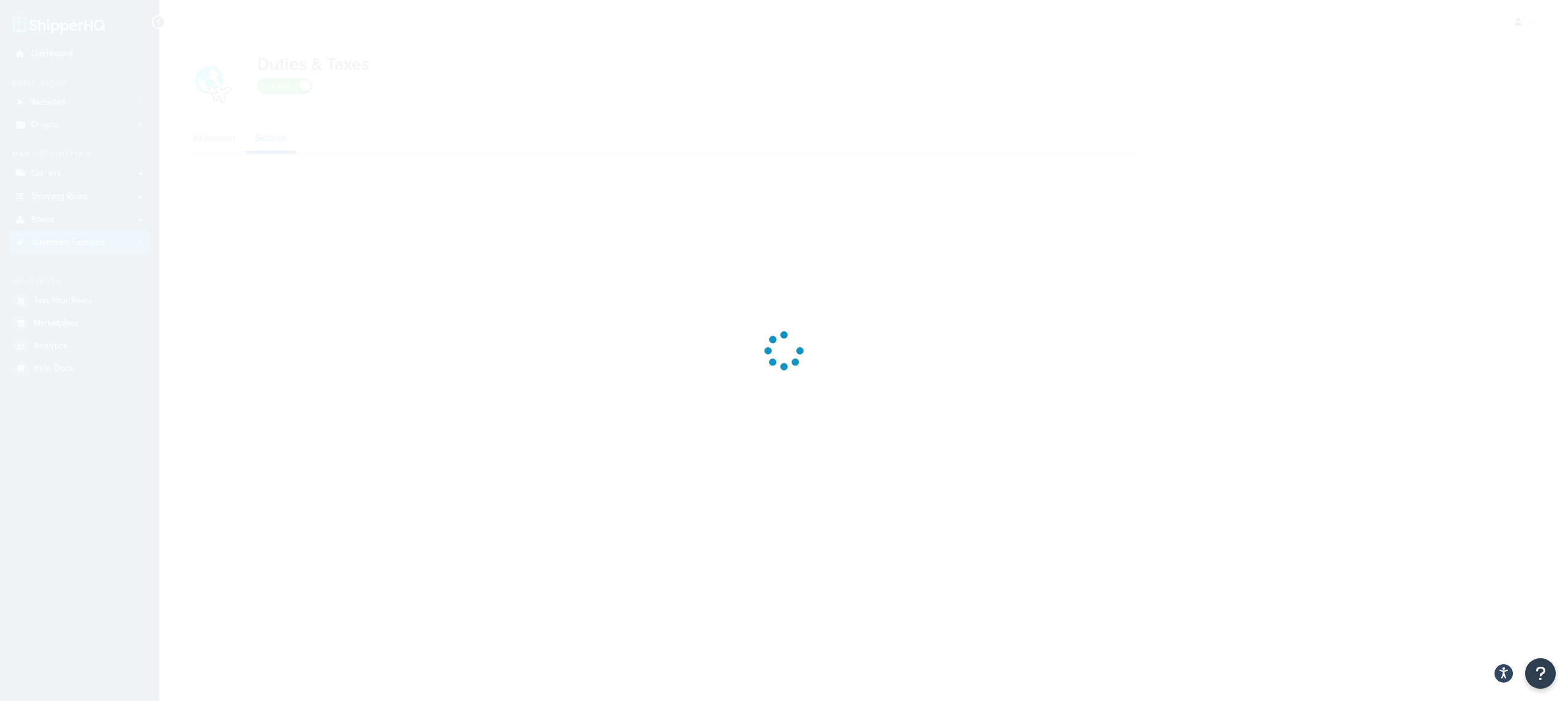
select select "US"
select select "false"
select select "AVERAGE"
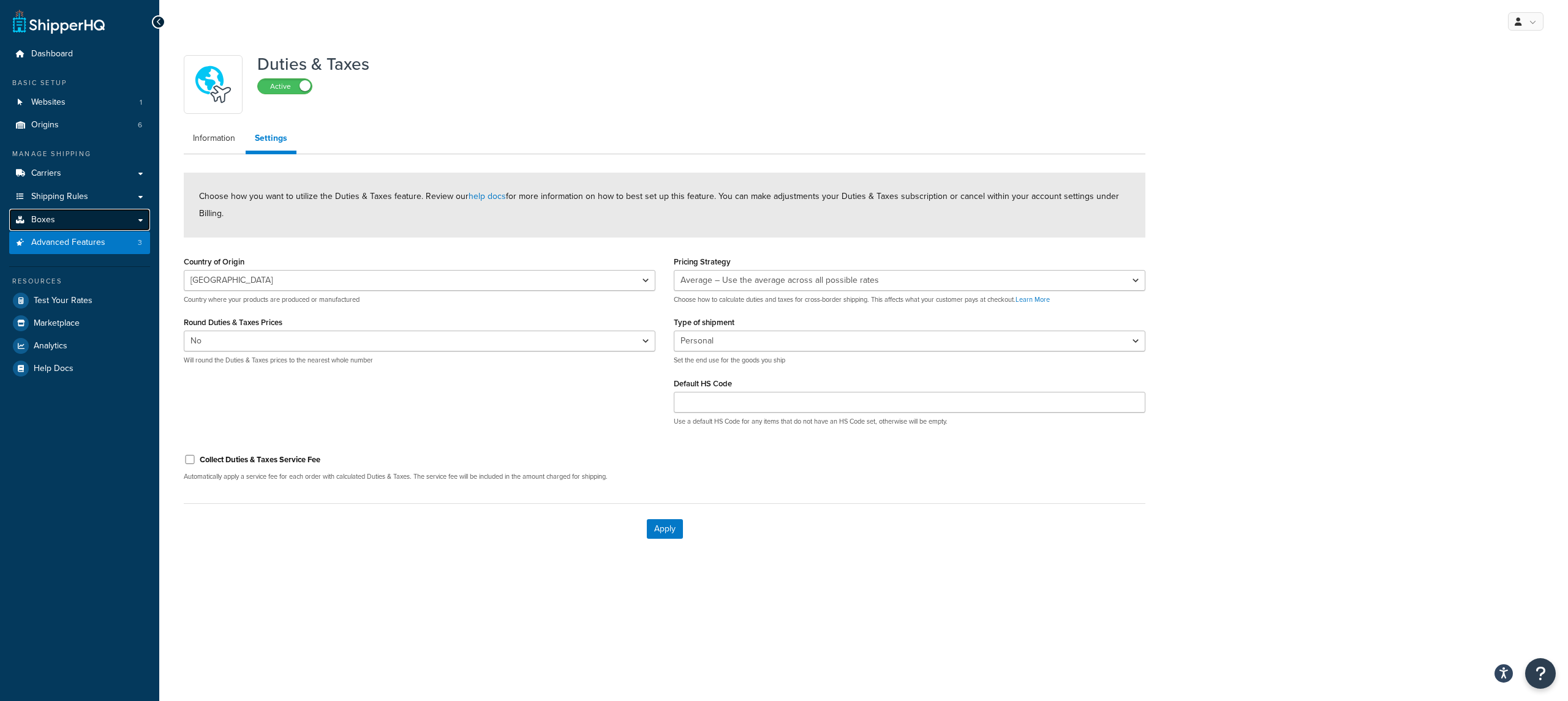
click at [78, 217] on link "Boxes" at bounding box center [80, 220] width 141 height 23
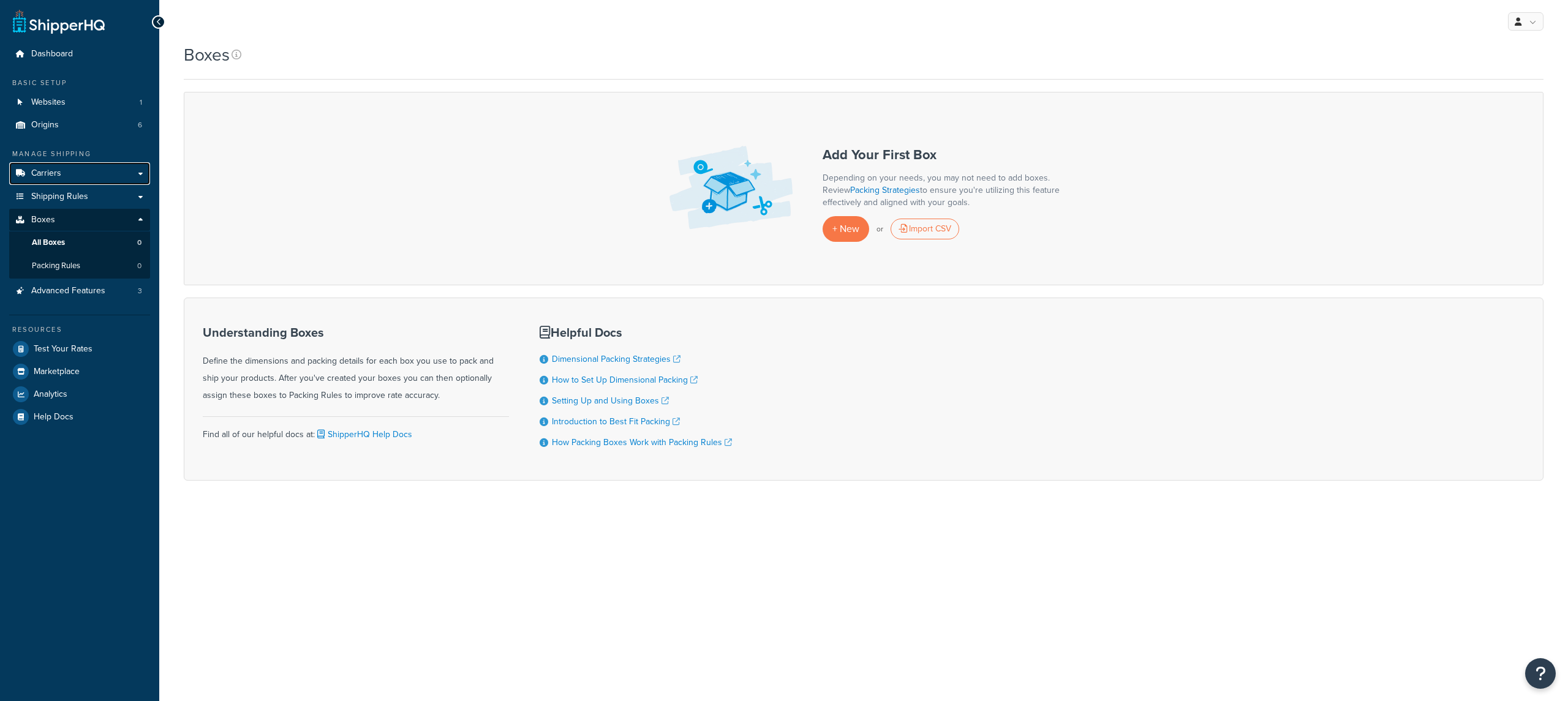
click at [87, 184] on link "Carriers" at bounding box center [80, 174] width 141 height 23
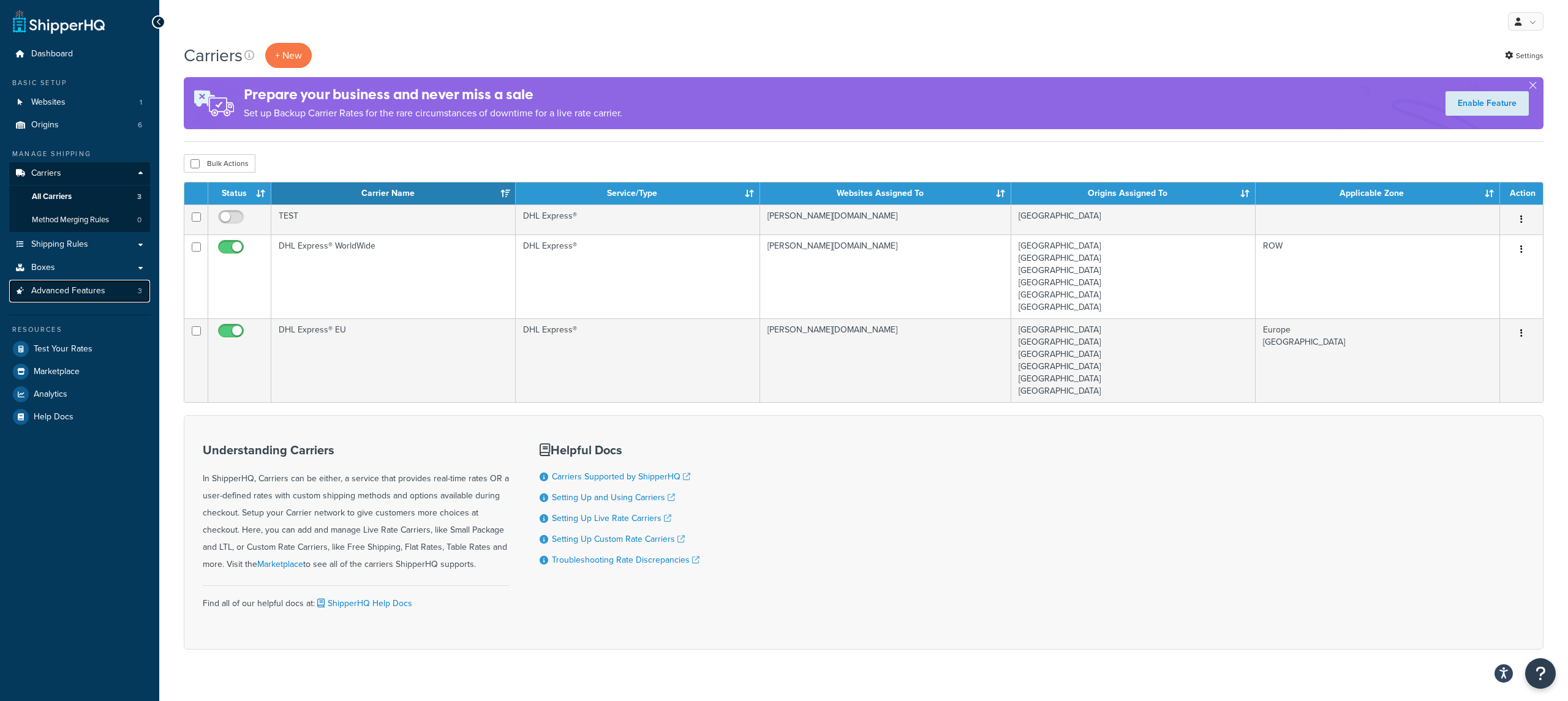
click at [135, 289] on link "Advanced Features 3" at bounding box center [80, 291] width 141 height 23
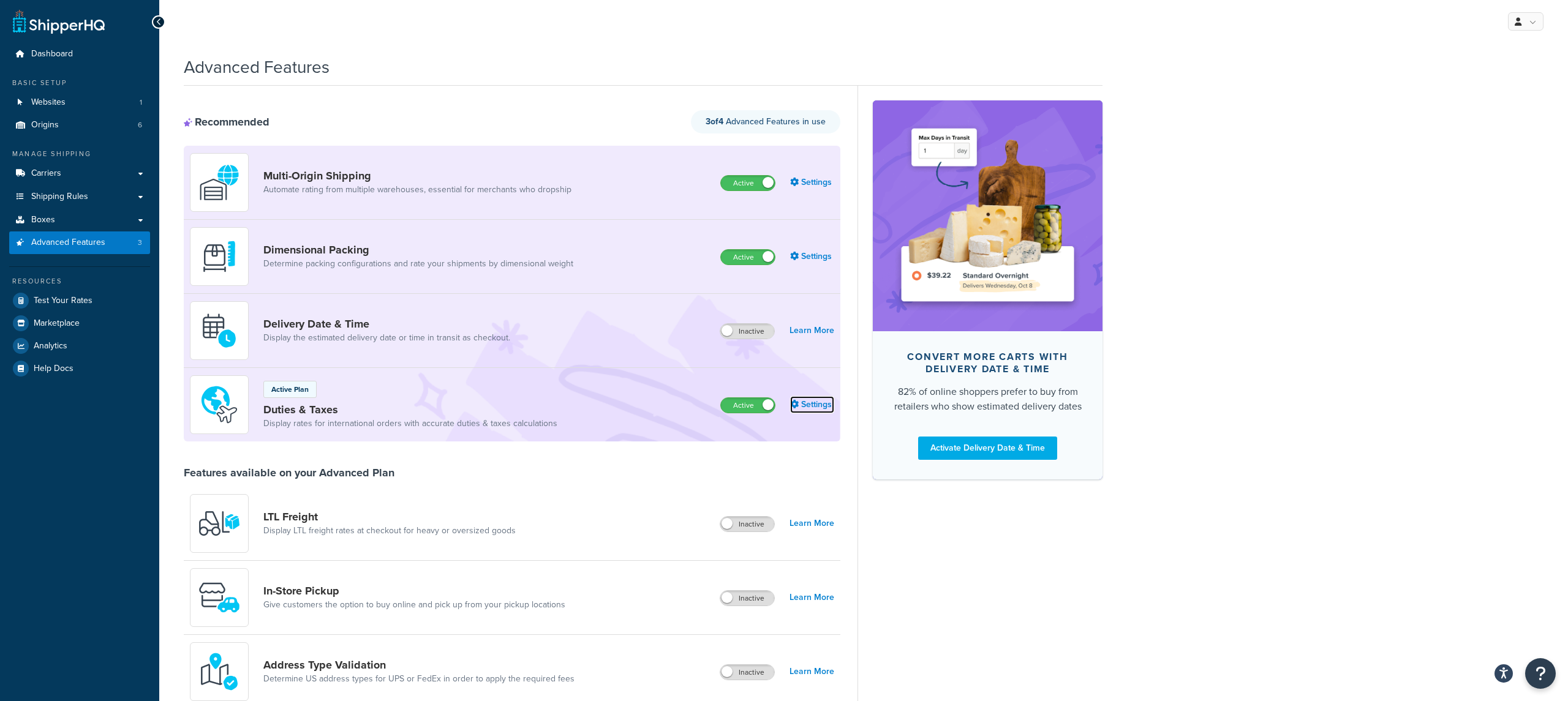
click at [814, 408] on link "Settings" at bounding box center [812, 404] width 44 height 17
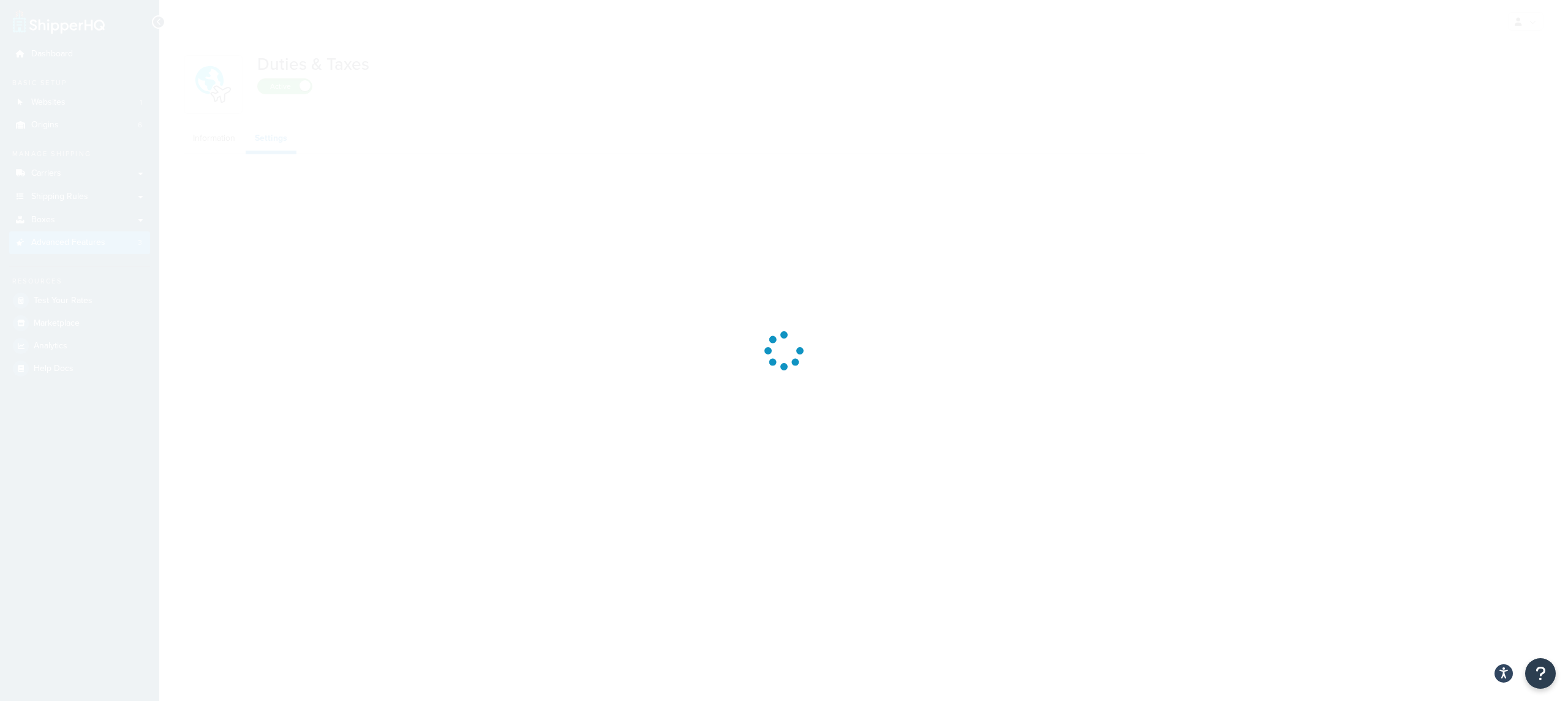
select select "US"
select select "false"
select select "AVERAGE"
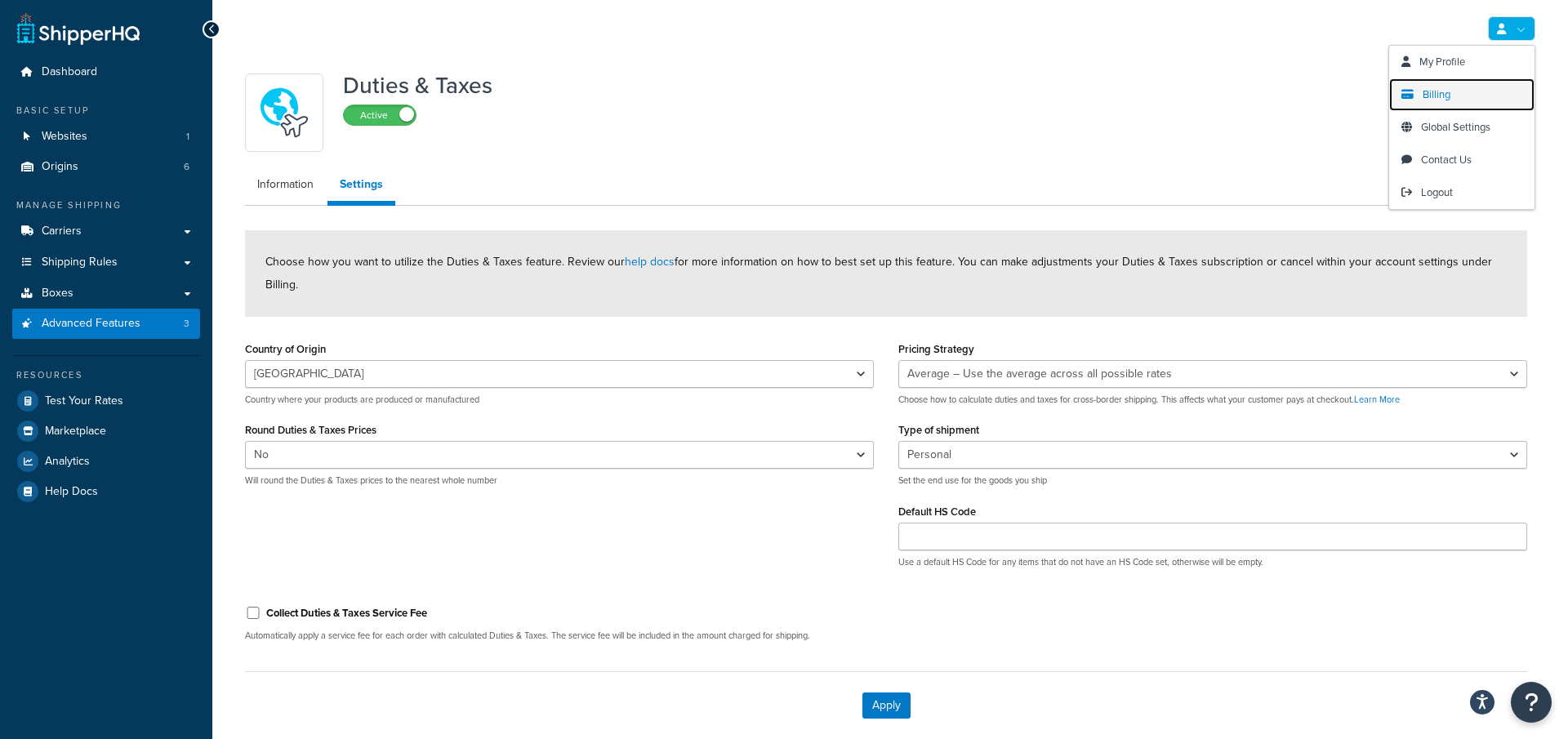
click at [1463, 91] on link "Billing" at bounding box center [1462, 94] width 146 height 33
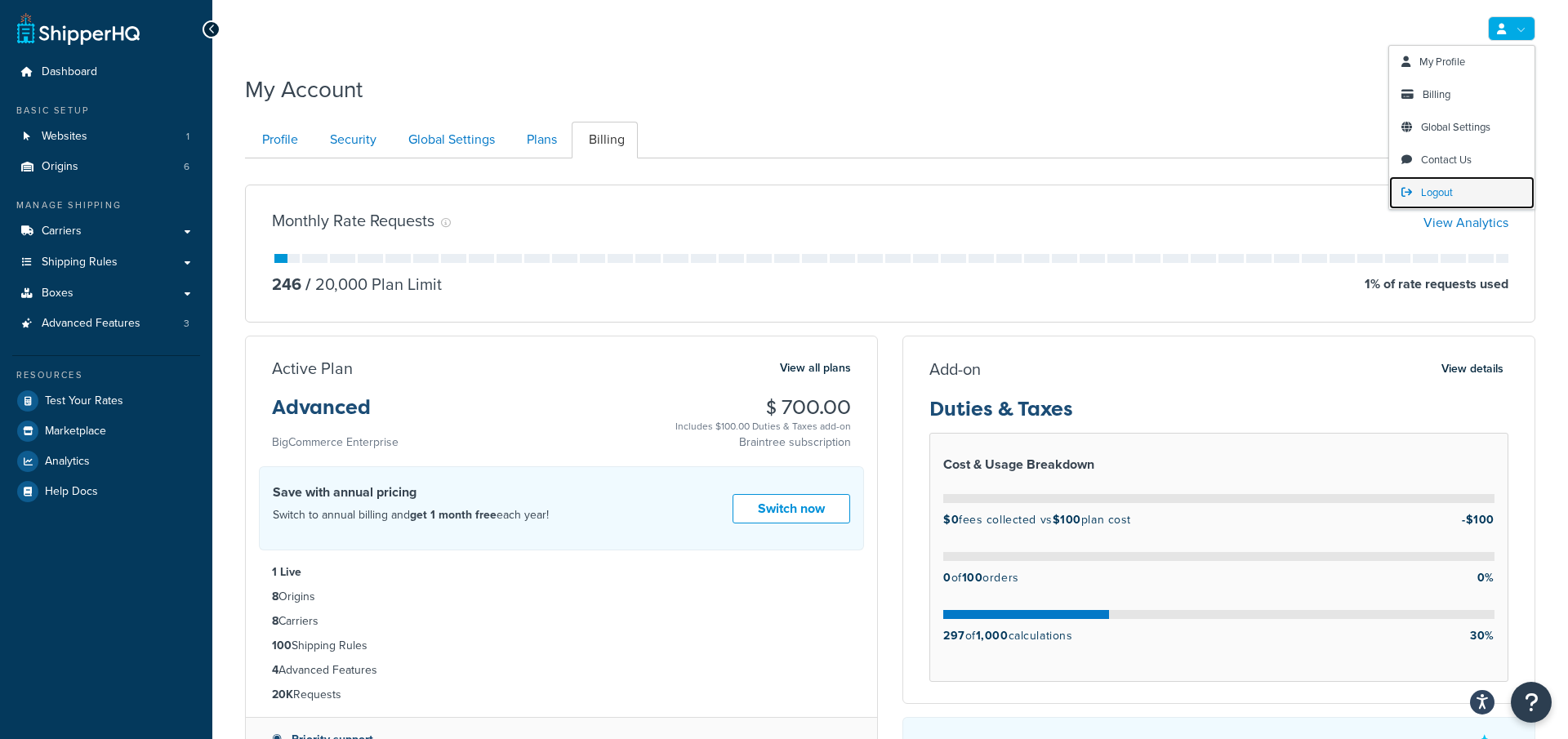
click at [1446, 182] on link "Logout" at bounding box center [1462, 192] width 146 height 33
